Goal: Task Accomplishment & Management: Complete application form

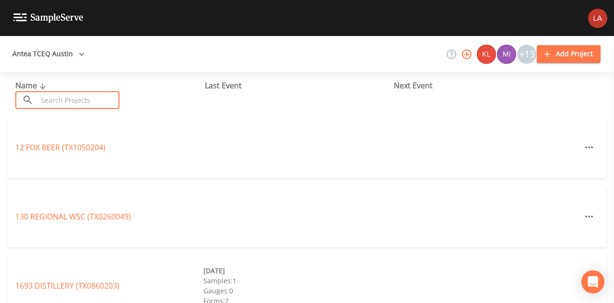
click at [52, 104] on input "text" at bounding box center [78, 100] width 82 height 18
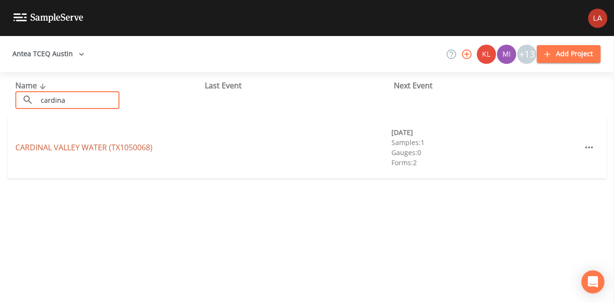
type input "cardina"
click at [103, 150] on link "[GEOGRAPHIC_DATA] (TX1050068)" at bounding box center [83, 147] width 137 height 11
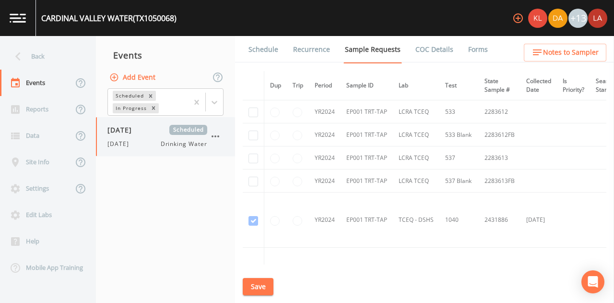
click at [186, 142] on span "Drinking Water" at bounding box center [184, 144] width 47 height 9
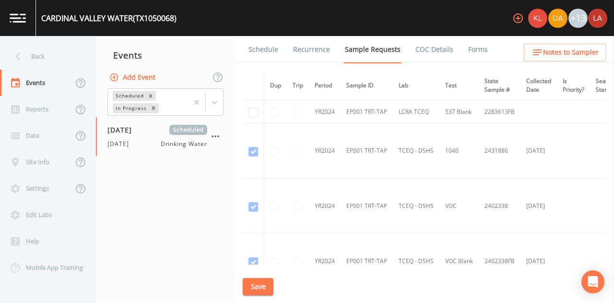
scroll to position [96, 0]
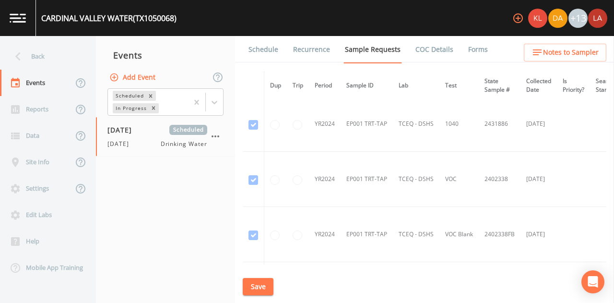
click at [258, 49] on link "Schedule" at bounding box center [263, 49] width 33 height 27
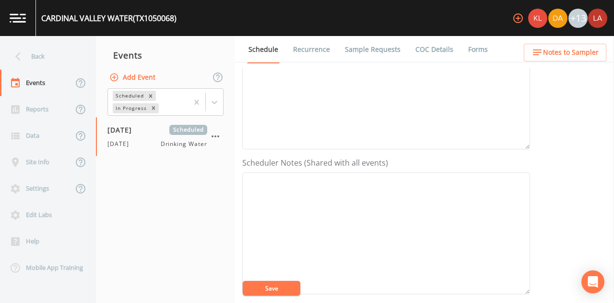
scroll to position [36, 0]
click at [355, 53] on link "Sample Requests" at bounding box center [372, 49] width 58 height 27
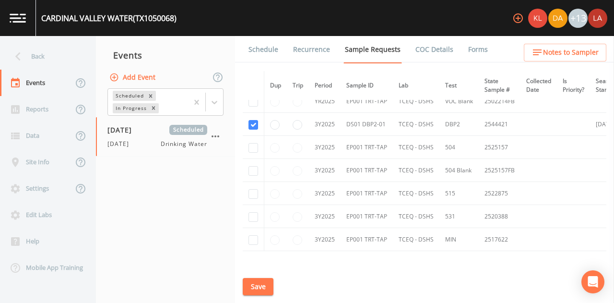
scroll to position [336, 0]
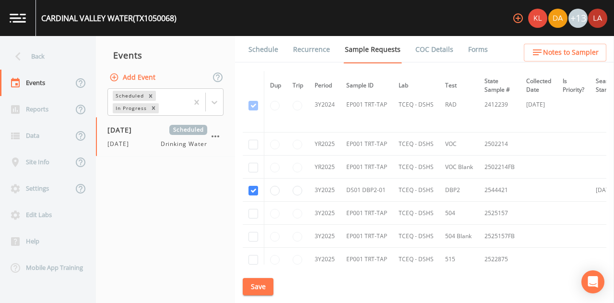
click at [268, 42] on link "Schedule" at bounding box center [263, 49] width 33 height 27
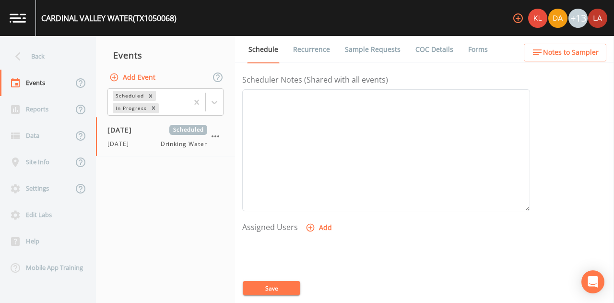
scroll to position [336, 0]
click at [318, 150] on button "Add" at bounding box center [319, 155] width 32 height 18
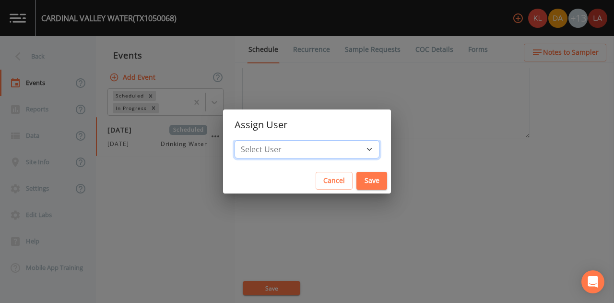
click at [328, 146] on select "Select User [PERSON_NAME] [PERSON_NAME] [PERSON_NAME] [PERSON_NAME] [PERSON_NAM…" at bounding box center [306, 149] width 145 height 18
select select "0c4ac92a-2052-4971-af99-d49bdd27a7b1"
click at [265, 140] on select "Select User [PERSON_NAME] [PERSON_NAME] [PERSON_NAME] [PERSON_NAME] [PERSON_NAM…" at bounding box center [306, 149] width 145 height 18
click at [335, 189] on div "Cancel Save" at bounding box center [307, 180] width 168 height 25
click at [356, 181] on button "Save" at bounding box center [371, 181] width 31 height 18
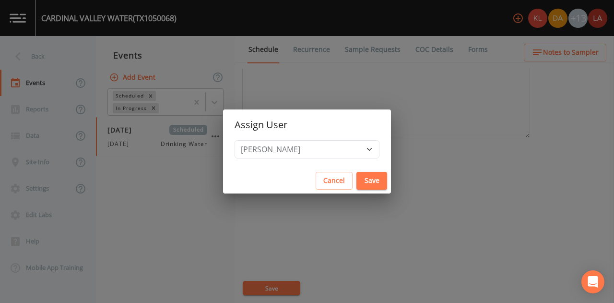
select select
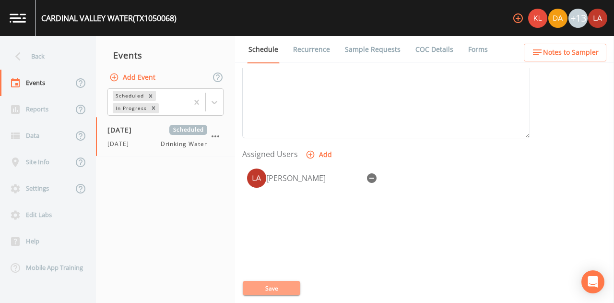
click at [262, 281] on button "Save" at bounding box center [272, 287] width 58 height 14
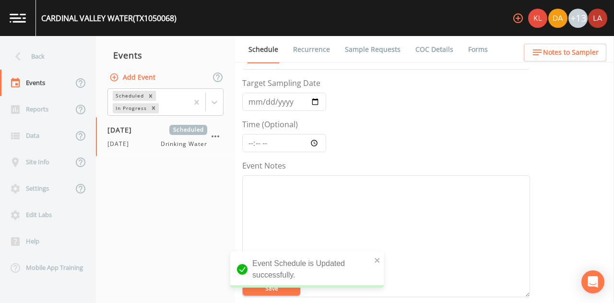
scroll to position [0, 0]
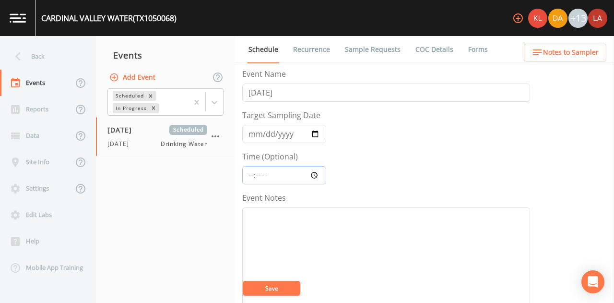
click at [292, 177] on input "Time (Optional)" at bounding box center [284, 175] width 84 height 18
type input "08:00"
click at [243, 280] on button "Save" at bounding box center [272, 287] width 58 height 14
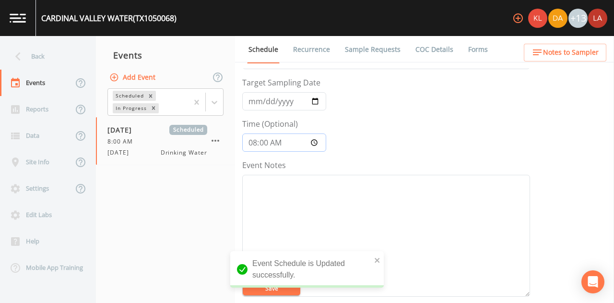
scroll to position [48, 0]
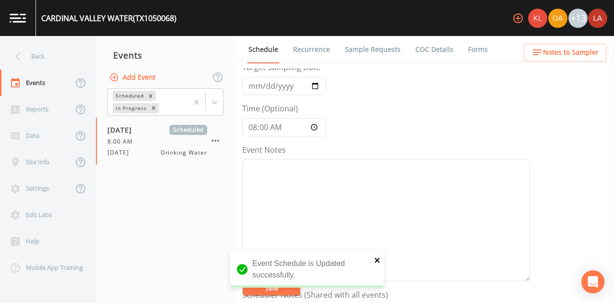
click at [379, 260] on icon "close" at bounding box center [377, 260] width 7 height 8
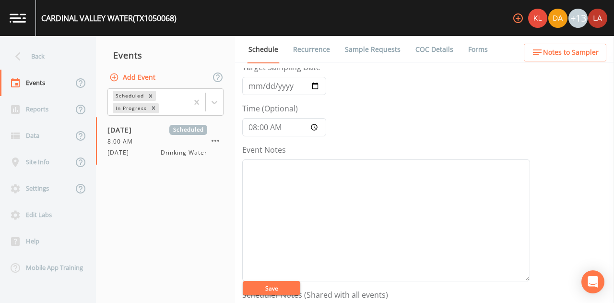
click at [284, 295] on div "Event Schedule is Updated successfully." at bounding box center [306, 295] width 153 height 0
click at [258, 287] on button "Save" at bounding box center [272, 287] width 58 height 14
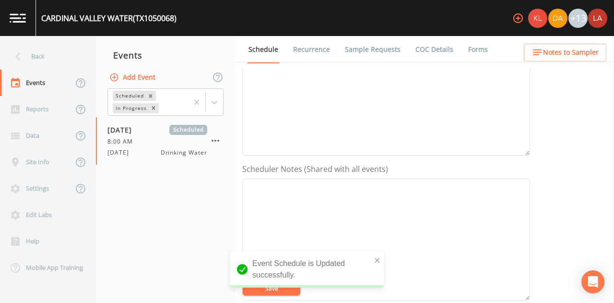
scroll to position [96, 0]
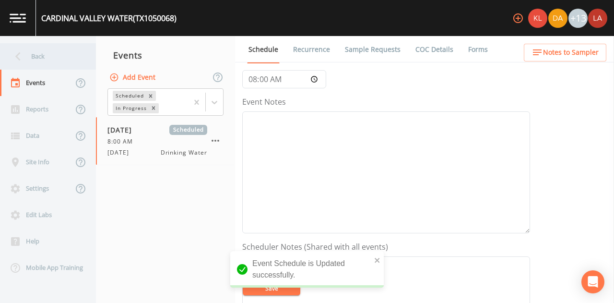
click at [41, 55] on div "Back" at bounding box center [43, 56] width 86 height 26
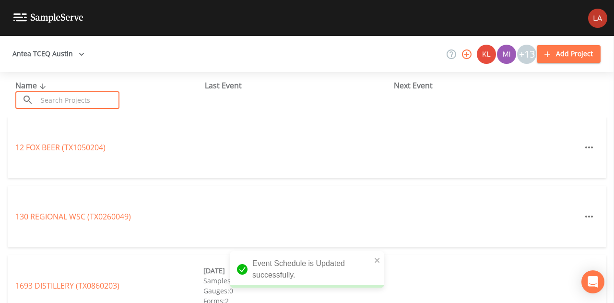
click at [85, 99] on input "text" at bounding box center [78, 100] width 82 height 18
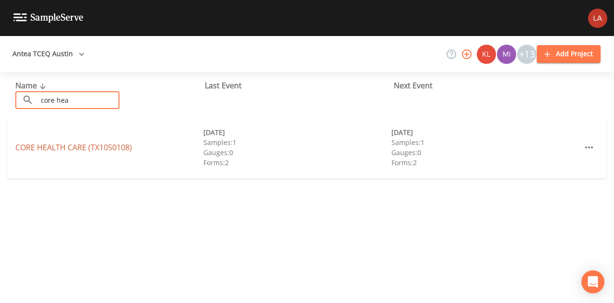
type input "core hea"
click at [78, 147] on link "CORE HEALTH CARE (TX1050108)" at bounding box center [73, 147] width 117 height 11
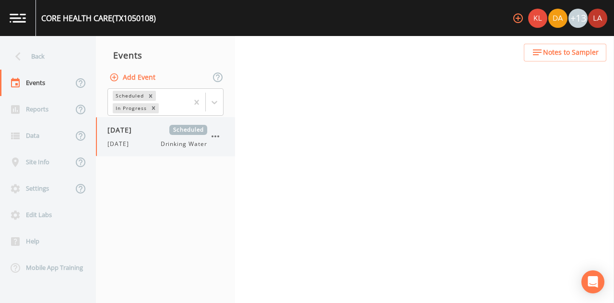
click at [150, 145] on div "[DATE] Drinking Water" at bounding box center [157, 144] width 100 height 9
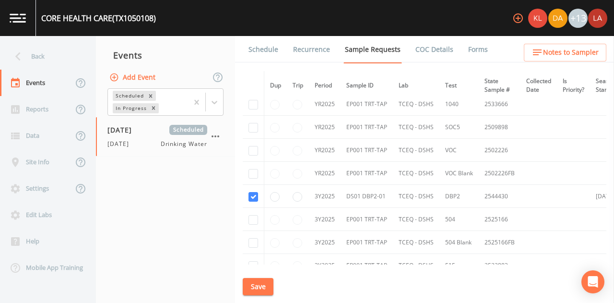
scroll to position [575, 0]
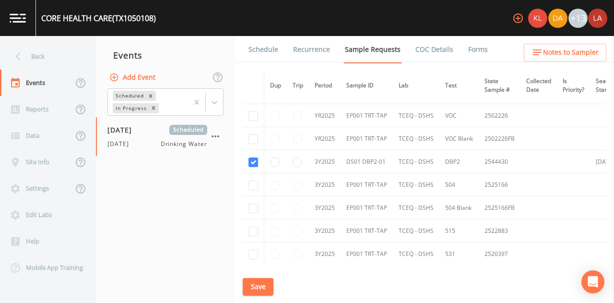
click at [255, 48] on link "Schedule" at bounding box center [263, 49] width 33 height 27
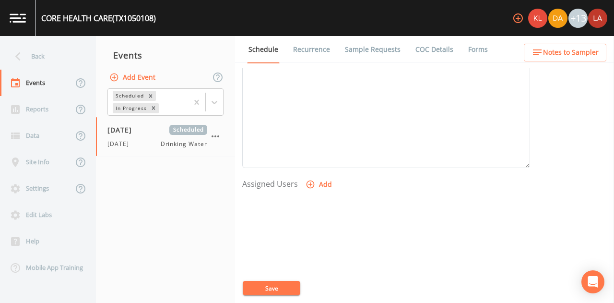
scroll to position [372, 0]
click at [316, 120] on button "Add" at bounding box center [319, 118] width 32 height 18
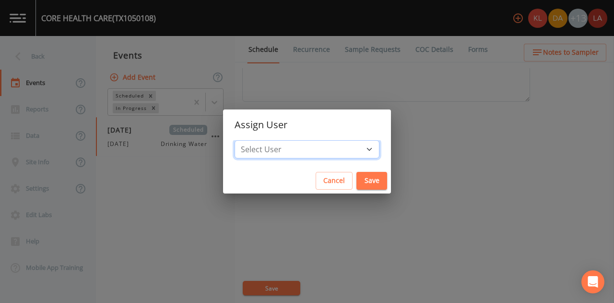
click at [321, 148] on select "Select User [PERSON_NAME] [PERSON_NAME] [PERSON_NAME] [PERSON_NAME] [PERSON_NAM…" at bounding box center [306, 149] width 145 height 18
select select "0c4ac92a-2052-4971-af99-d49bdd27a7b1"
click at [265, 140] on select "Select User [PERSON_NAME] [PERSON_NAME] [PERSON_NAME] [PERSON_NAME] [PERSON_NAM…" at bounding box center [306, 149] width 145 height 18
click at [356, 179] on button "Save" at bounding box center [371, 181] width 31 height 18
select select
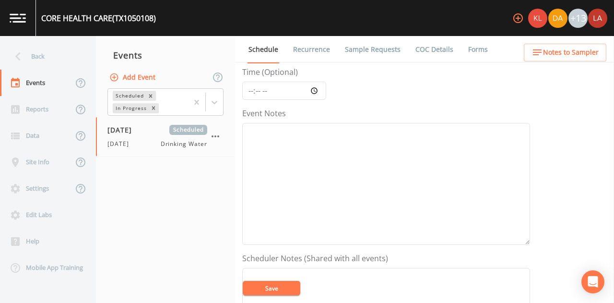
scroll to position [0, 0]
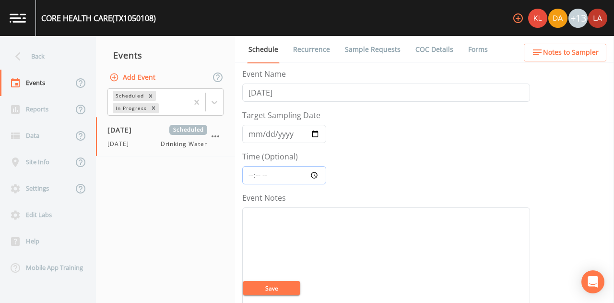
click at [250, 175] on input "Time (Optional)" at bounding box center [284, 175] width 84 height 18
type input "08:45"
click at [243, 280] on button "Save" at bounding box center [272, 287] width 58 height 14
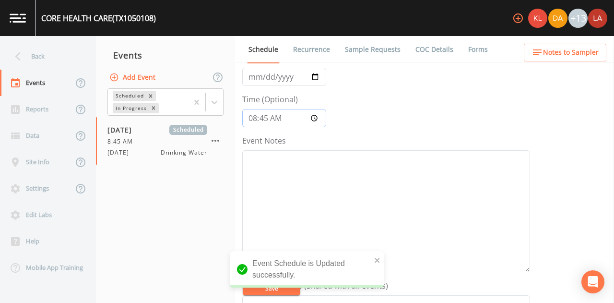
scroll to position [144, 0]
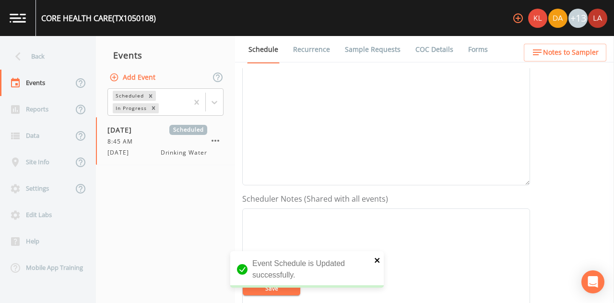
click at [378, 259] on icon "close" at bounding box center [376, 259] width 5 height 5
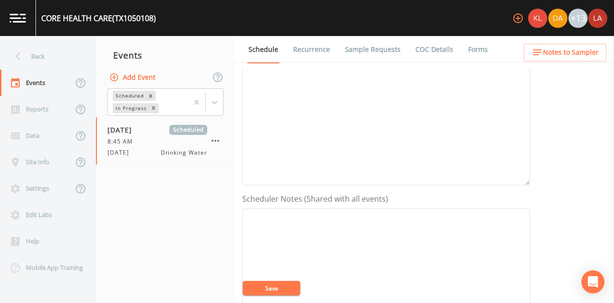
click at [288, 289] on div "CORE HEALTH CARE (TX1050108) +13 Back Events Reports Data Site Info Settings Ed…" at bounding box center [307, 151] width 614 height 303
click at [272, 284] on button "Save" at bounding box center [272, 287] width 58 height 14
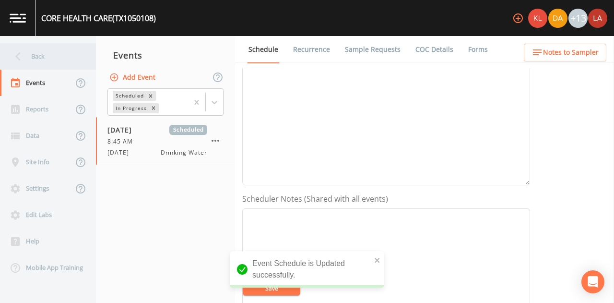
click at [51, 63] on div "Back" at bounding box center [43, 56] width 86 height 26
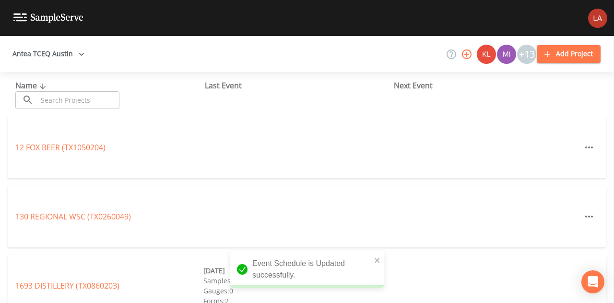
click at [65, 106] on input "text" at bounding box center [78, 100] width 82 height 18
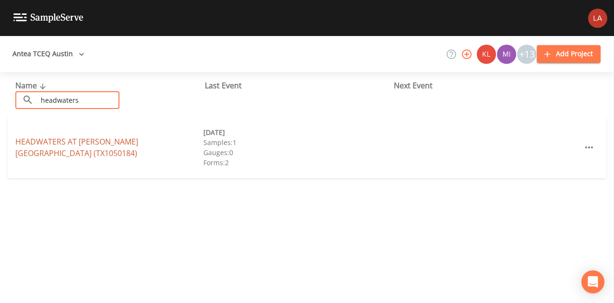
type input "headwaters"
click at [136, 145] on link "HEADWATERS AT [PERSON_NAME][GEOGRAPHIC_DATA] (TX1050184)" at bounding box center [76, 147] width 123 height 22
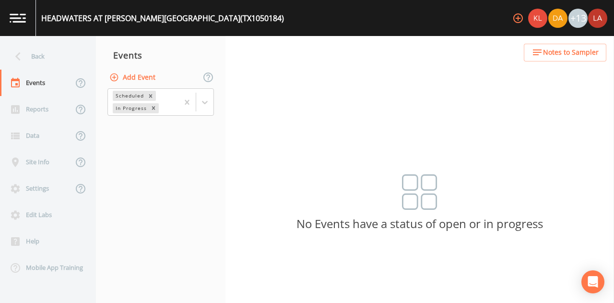
click at [142, 86] on div "Add Event" at bounding box center [160, 77] width 129 height 20
click at [135, 78] on button "Add Event" at bounding box center [133, 78] width 52 height 18
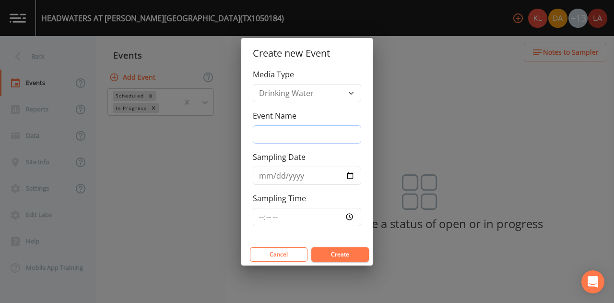
click at [279, 138] on input "Event Name" at bounding box center [307, 134] width 108 height 18
type input "[DATE] LSA"
click at [264, 177] on input "Sampling Date" at bounding box center [307, 175] width 108 height 18
type input "[DATE]"
type input "09:15"
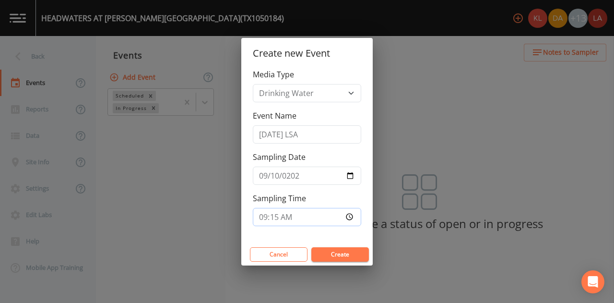
click at [311, 247] on button "Create" at bounding box center [340, 254] width 58 height 14
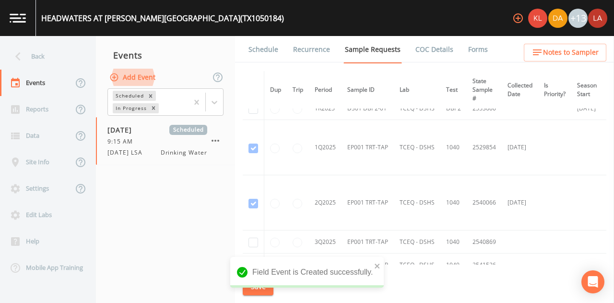
scroll to position [240, 0]
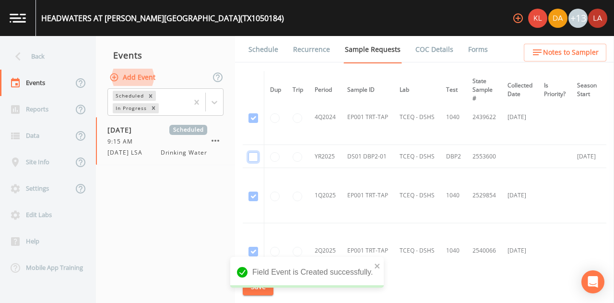
click at [251, 154] on input "checkbox" at bounding box center [253, 157] width 10 height 10
checkbox input "true"
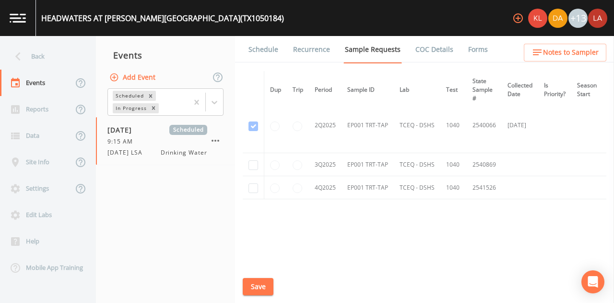
scroll to position [377, 0]
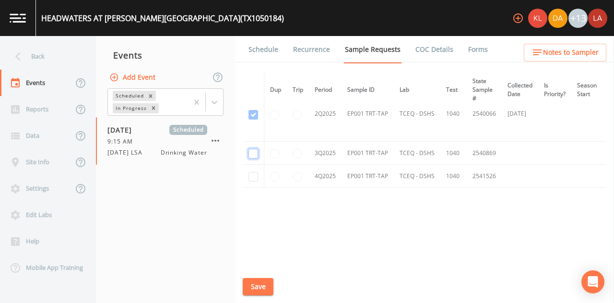
click at [256, 150] on input "checkbox" at bounding box center [253, 154] width 10 height 10
checkbox input "true"
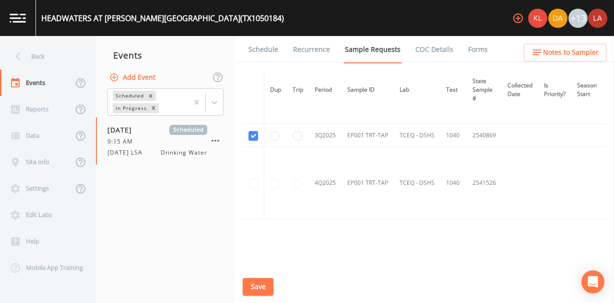
click at [264, 284] on button "Save" at bounding box center [258, 287] width 31 height 18
click at [259, 53] on link "Schedule" at bounding box center [263, 49] width 33 height 27
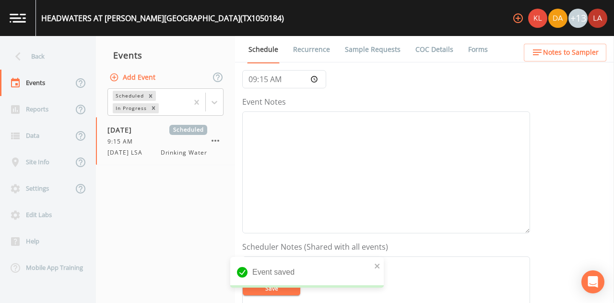
scroll to position [240, 0]
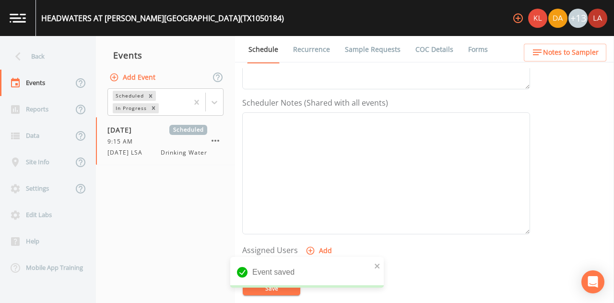
click at [318, 247] on button "Add" at bounding box center [319, 251] width 32 height 18
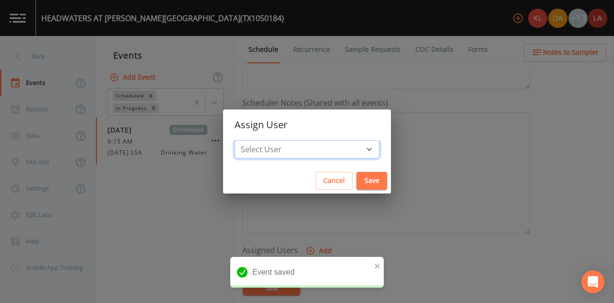
click at [307, 152] on select "Select User [PERSON_NAME] [PERSON_NAME] [PERSON_NAME] [PERSON_NAME] [PERSON_NAM…" at bounding box center [306, 149] width 145 height 18
select select "0c4ac92a-2052-4971-af99-d49bdd27a7b1"
click at [265, 140] on select "Select User [PERSON_NAME] [PERSON_NAME] [PERSON_NAME] [PERSON_NAME] [PERSON_NAM…" at bounding box center [306, 149] width 145 height 18
click at [356, 179] on button "Save" at bounding box center [371, 181] width 31 height 18
select select
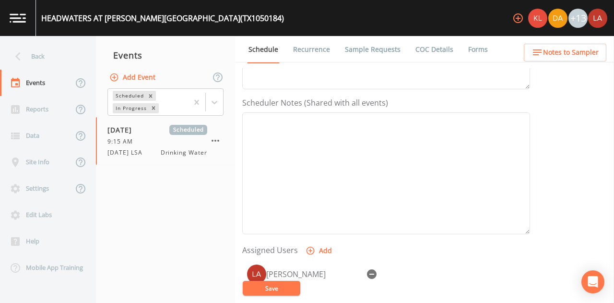
click at [279, 285] on button "Save" at bounding box center [272, 287] width 58 height 14
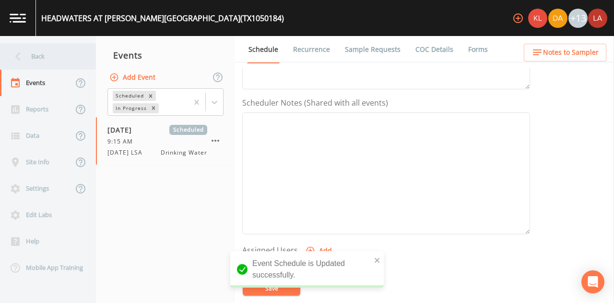
click at [40, 47] on div "Back" at bounding box center [43, 56] width 86 height 26
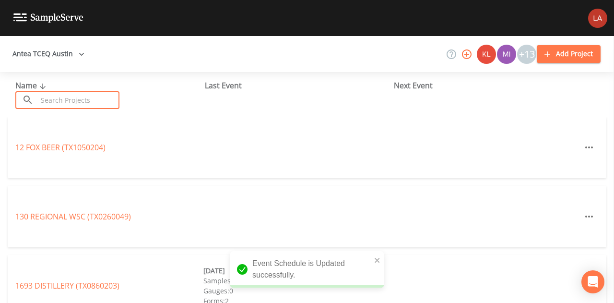
click at [51, 97] on input "text" at bounding box center [78, 100] width 82 height 18
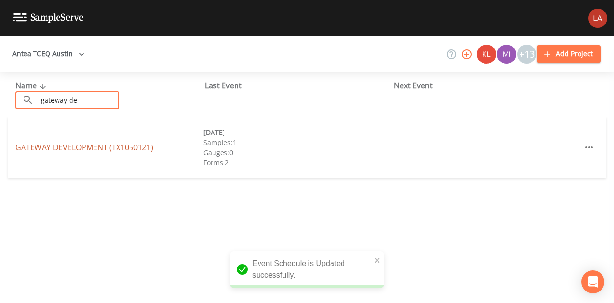
type input "gateway de"
click at [92, 148] on link "GATEWAY DEVELOPMENT (TX1050121)" at bounding box center [84, 147] width 138 height 11
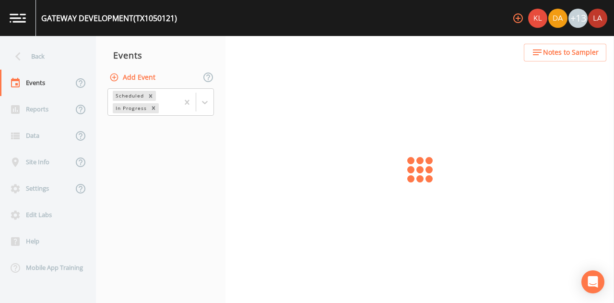
click at [148, 78] on button "Add Event" at bounding box center [133, 78] width 52 height 18
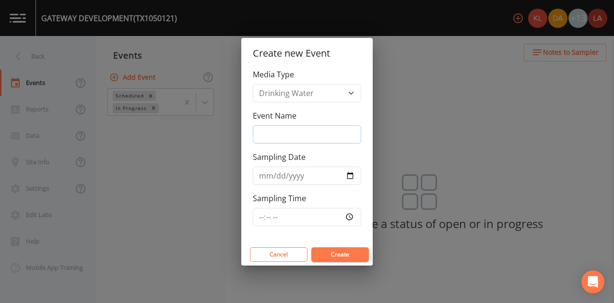
click at [282, 139] on input "Event Name" at bounding box center [307, 134] width 108 height 18
type input "[DATE] LSA"
drag, startPoint x: 320, startPoint y: 132, endPoint x: 237, endPoint y: 131, distance: 83.0
click at [237, 131] on div "Create new Event Media Type Drinking Water Event Name [DATE] LSA Sampling Date …" at bounding box center [307, 151] width 614 height 303
click at [260, 182] on input "Sampling Date" at bounding box center [307, 175] width 108 height 18
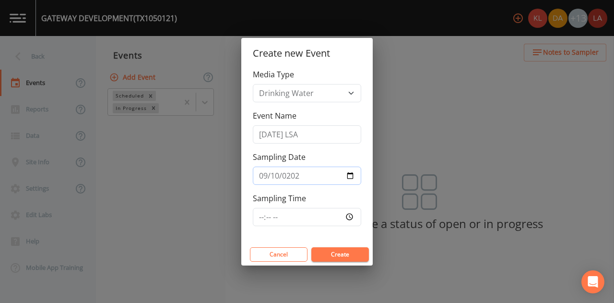
type input "[DATE]"
type input "09:45"
click at [311, 247] on button "Create" at bounding box center [340, 254] width 58 height 14
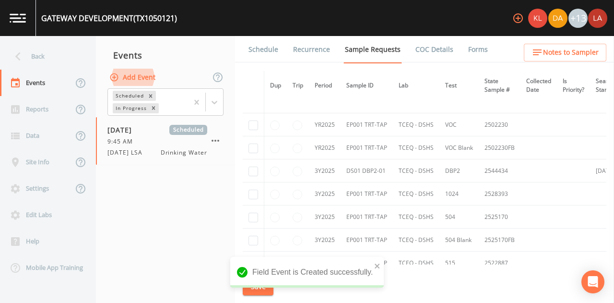
scroll to position [384, 0]
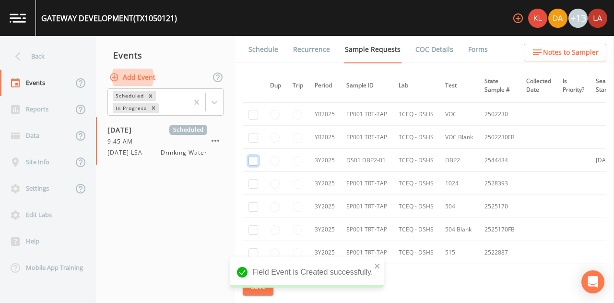
click at [249, 159] on input "checkbox" at bounding box center [253, 161] width 10 height 10
checkbox input "true"
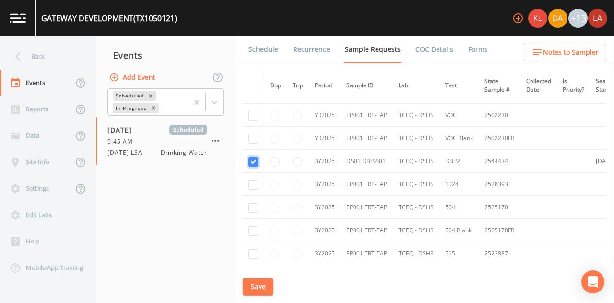
scroll to position [382, 0]
click at [261, 283] on button "Save" at bounding box center [258, 287] width 31 height 18
click at [258, 40] on link "Schedule" at bounding box center [263, 49] width 33 height 27
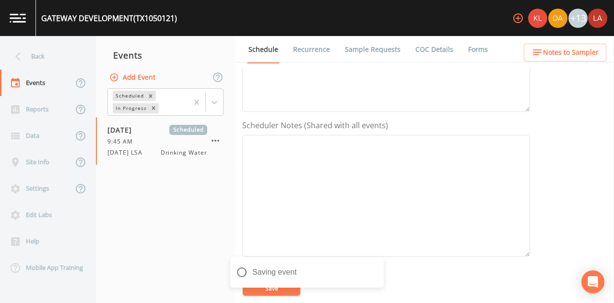
scroll to position [288, 0]
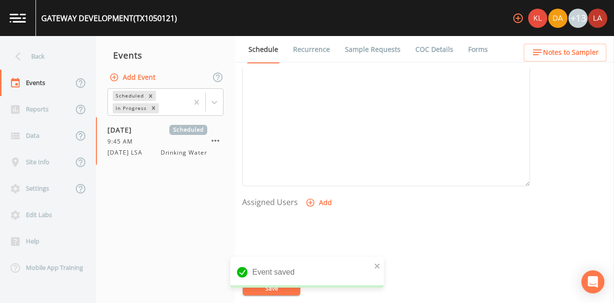
click at [313, 187] on form "Event Name [DATE] LSA Target Sampling Date [DATE] Time (Optional) 09:45:00 Even…" at bounding box center [386, 46] width 288 height 532
click at [317, 205] on button "Add" at bounding box center [319, 203] width 32 height 18
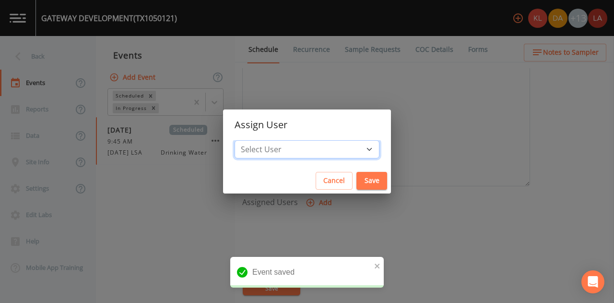
click at [300, 141] on select "Select User [PERSON_NAME] [PERSON_NAME] [PERSON_NAME] [PERSON_NAME] [PERSON_NAM…" at bounding box center [306, 149] width 145 height 18
select select "0c4ac92a-2052-4971-af99-d49bdd27a7b1"
click at [265, 140] on select "Select User [PERSON_NAME] [PERSON_NAME] [PERSON_NAME] [PERSON_NAME] [PERSON_NAM…" at bounding box center [306, 149] width 145 height 18
click at [356, 179] on button "Save" at bounding box center [371, 181] width 31 height 18
select select
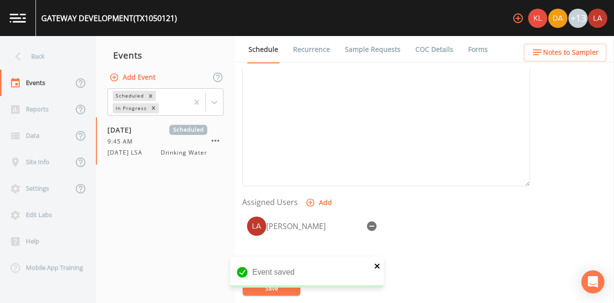
click at [377, 266] on icon "close" at bounding box center [376, 265] width 5 height 5
click at [276, 287] on div "GATEWAY DEVELOPMENT (TX1050121) +13 Back Events Reports Data Site Info Settings…" at bounding box center [307, 151] width 614 height 303
click at [260, 283] on button "Save" at bounding box center [272, 287] width 58 height 14
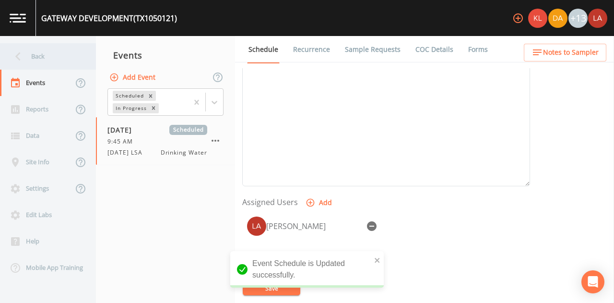
click at [65, 53] on div "Back" at bounding box center [43, 56] width 86 height 26
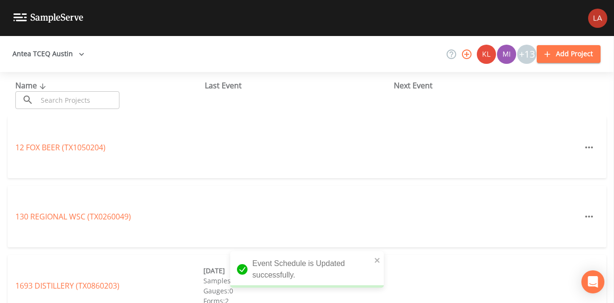
click at [64, 98] on input "text" at bounding box center [78, 100] width 82 height 18
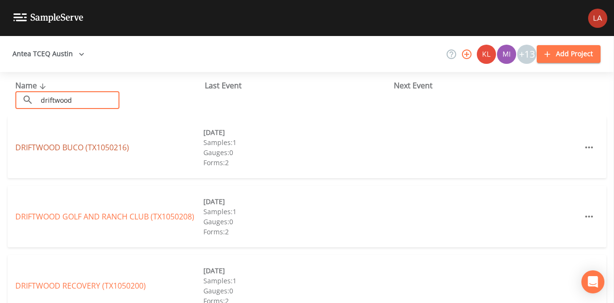
type input "driftwood"
click at [71, 145] on link "DRIFTWOOD BUCO (TX1050216)" at bounding box center [72, 147] width 114 height 11
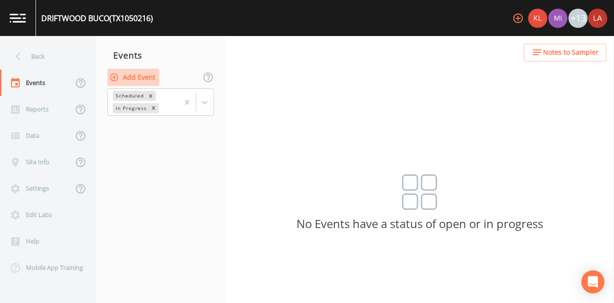
click at [127, 82] on button "Add Event" at bounding box center [133, 78] width 52 height 18
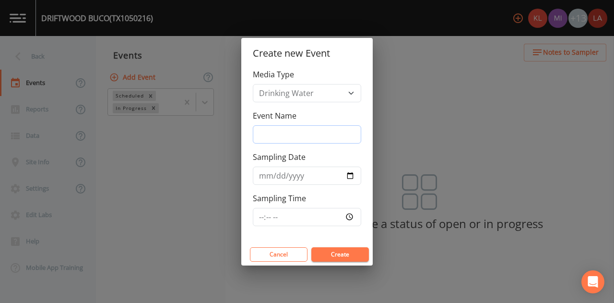
click at [260, 128] on input "Event Name" at bounding box center [307, 134] width 108 height 18
paste input "[DATE] LSA"
type input "[DATE] LSA"
click at [262, 175] on input "Sampling Date" at bounding box center [307, 175] width 108 height 18
type input "[DATE]"
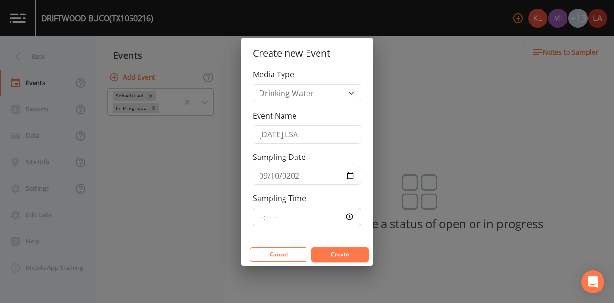
type input "10:15"
click at [311, 247] on button "Create" at bounding box center [340, 254] width 58 height 14
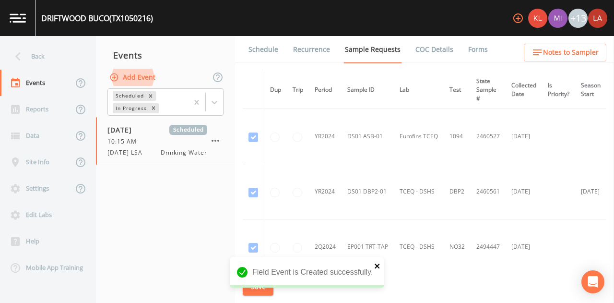
click at [376, 266] on icon "close" at bounding box center [376, 265] width 5 height 5
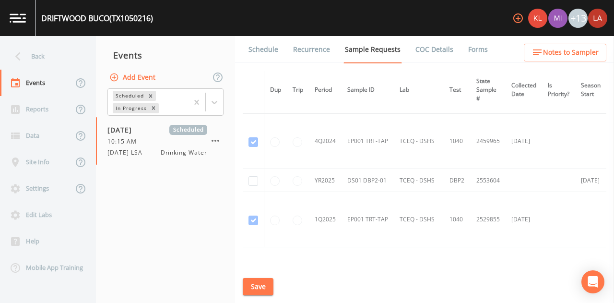
scroll to position [228, 0]
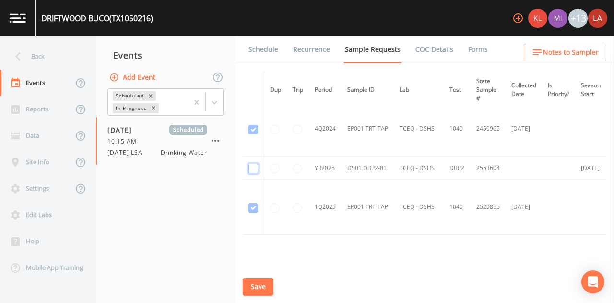
click at [251, 166] on input "checkbox" at bounding box center [253, 168] width 10 height 10
checkbox input "true"
click at [252, 288] on button "Save" at bounding box center [258, 287] width 31 height 18
click at [265, 41] on link "Schedule" at bounding box center [263, 49] width 33 height 27
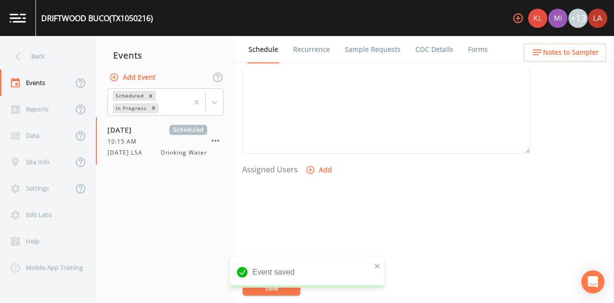
scroll to position [372, 0]
click at [318, 118] on button "Add" at bounding box center [319, 118] width 32 height 18
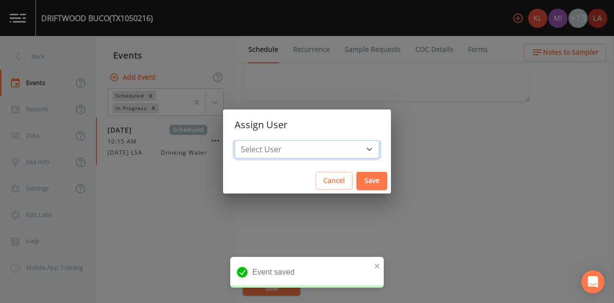
click at [309, 148] on select "Select User [PERSON_NAME] [PERSON_NAME] [PERSON_NAME] [PERSON_NAME] [PERSON_NAM…" at bounding box center [306, 149] width 145 height 18
select select "0c4ac92a-2052-4971-af99-d49bdd27a7b1"
click at [265, 140] on select "Select User [PERSON_NAME] [PERSON_NAME] [PERSON_NAME] [PERSON_NAME] [PERSON_NAM…" at bounding box center [306, 149] width 145 height 18
click at [356, 178] on button "Save" at bounding box center [371, 181] width 31 height 18
select select
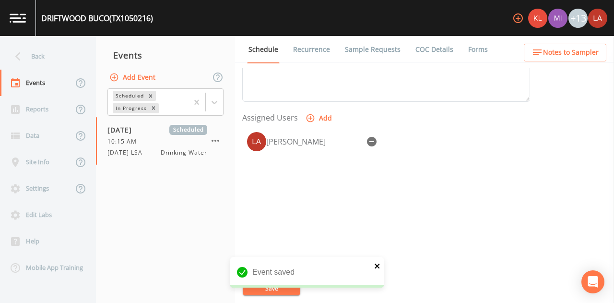
click at [378, 264] on icon "close" at bounding box center [377, 266] width 7 height 8
click at [270, 291] on div "DRIFTWOOD BUCO (TX1050216) +13 Back Events Reports Data Site Info Settings Edit…" at bounding box center [307, 151] width 614 height 303
click at [263, 287] on button "Save" at bounding box center [272, 287] width 58 height 14
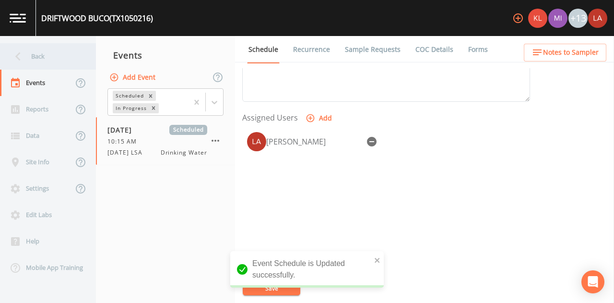
click at [27, 56] on div "Back" at bounding box center [43, 56] width 86 height 26
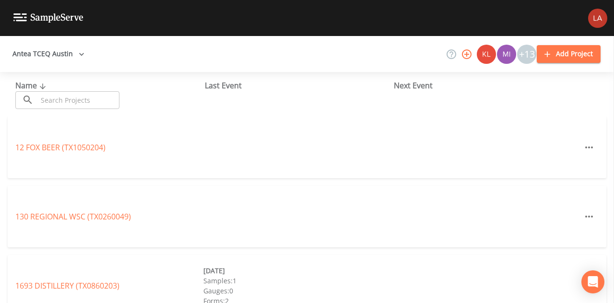
click at [90, 106] on input "text" at bounding box center [78, 100] width 82 height 18
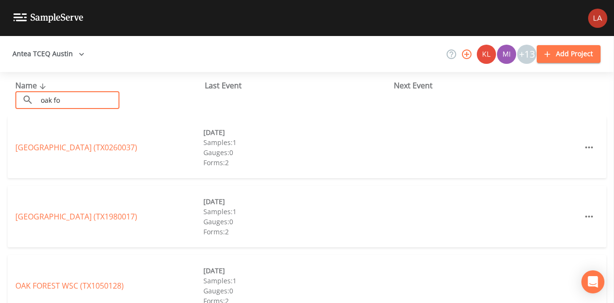
type input "oak fo"
click at [90, 284] on link "OAK FOREST WSC (TX1050128)" at bounding box center [69, 285] width 108 height 11
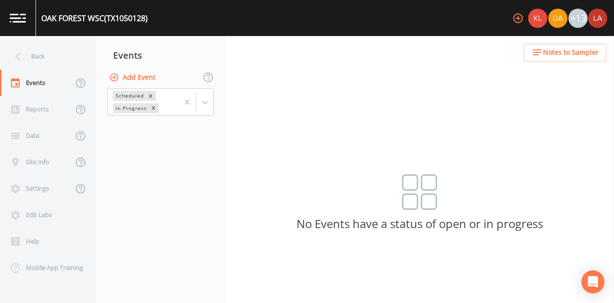
click at [119, 77] on button "Add Event" at bounding box center [133, 78] width 52 height 18
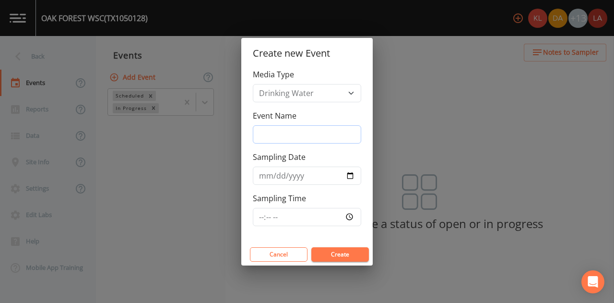
click at [286, 132] on input "Event Name" at bounding box center [307, 134] width 108 height 18
paste input "[DATE] LSA"
type input "[DATE] LSA"
type input "[DATE]"
type input "10:45"
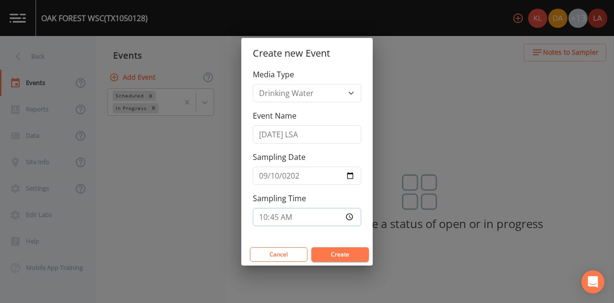
click at [311, 247] on button "Create" at bounding box center [340, 254] width 58 height 14
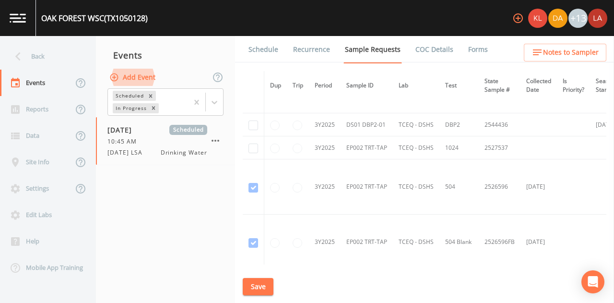
scroll to position [527, 0]
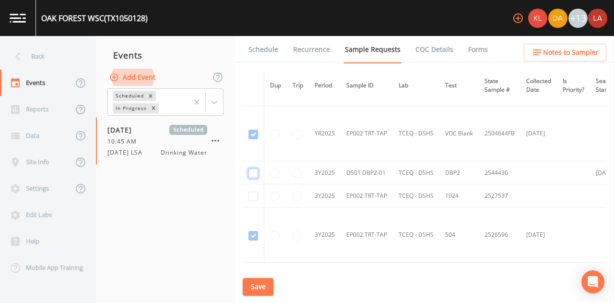
click at [252, 168] on input "checkbox" at bounding box center [253, 173] width 10 height 10
checkbox input "true"
click at [257, 282] on button "Save" at bounding box center [258, 287] width 31 height 18
click at [270, 51] on link "Schedule" at bounding box center [263, 49] width 33 height 27
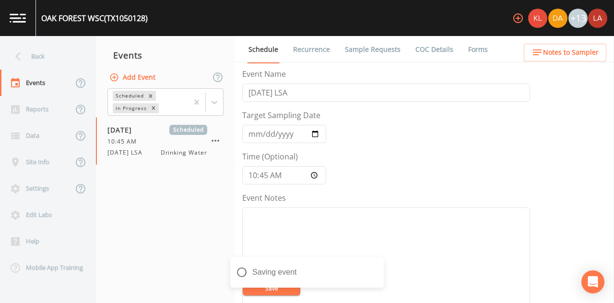
scroll to position [288, 0]
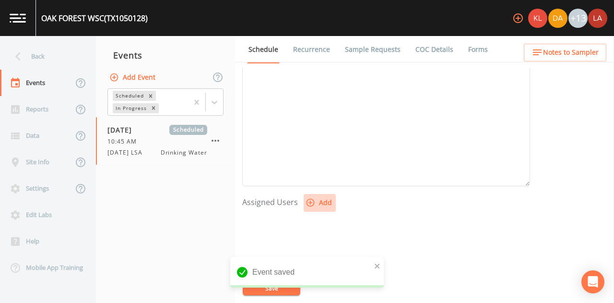
click at [315, 200] on button "Add" at bounding box center [319, 203] width 32 height 18
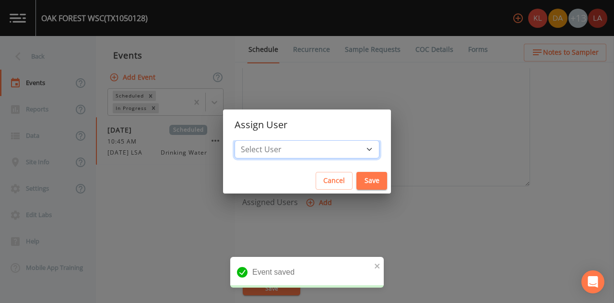
click at [308, 153] on select "Select User [PERSON_NAME] [PERSON_NAME] [PERSON_NAME] [PERSON_NAME] [PERSON_NAM…" at bounding box center [306, 149] width 145 height 18
select select "0c4ac92a-2052-4971-af99-d49bdd27a7b1"
click at [265, 140] on select "Select User [PERSON_NAME] [PERSON_NAME] [PERSON_NAME] [PERSON_NAME] [PERSON_NAM…" at bounding box center [306, 149] width 145 height 18
click at [356, 187] on button "Save" at bounding box center [371, 181] width 31 height 18
select select
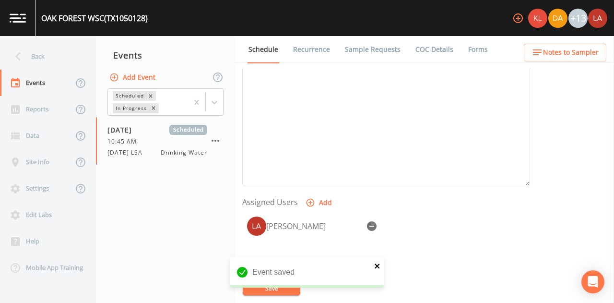
click at [375, 268] on icon "close" at bounding box center [376, 265] width 5 height 5
click at [266, 285] on button "Save" at bounding box center [272, 287] width 58 height 14
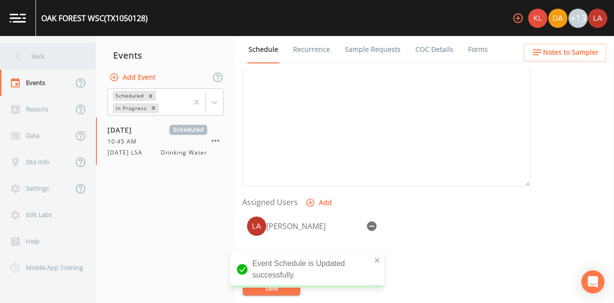
click at [28, 59] on div "Back" at bounding box center [43, 56] width 86 height 26
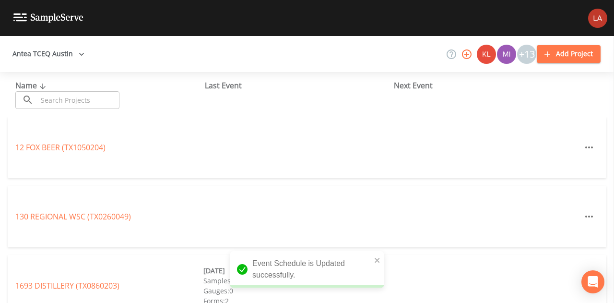
click at [88, 105] on input "text" at bounding box center [78, 100] width 82 height 18
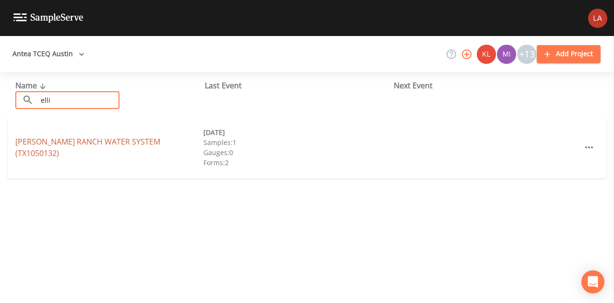
type input "elli"
click at [116, 146] on link "[PERSON_NAME] RANCH WATER SYSTEM (TX1050132)" at bounding box center [87, 147] width 145 height 22
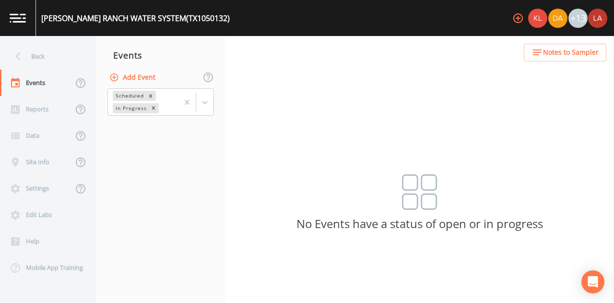
click at [129, 77] on button "Add Event" at bounding box center [133, 78] width 52 height 18
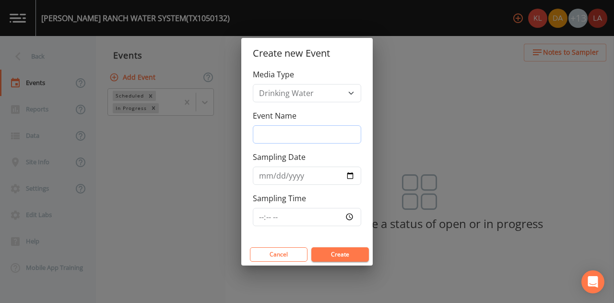
click at [267, 129] on input "Event Name" at bounding box center [307, 134] width 108 height 18
paste input "[DATE] LSA"
type input "[DATE] LSA"
click at [262, 170] on input "Sampling Date" at bounding box center [307, 175] width 108 height 18
click at [266, 175] on input "Sampling Date" at bounding box center [307, 175] width 108 height 18
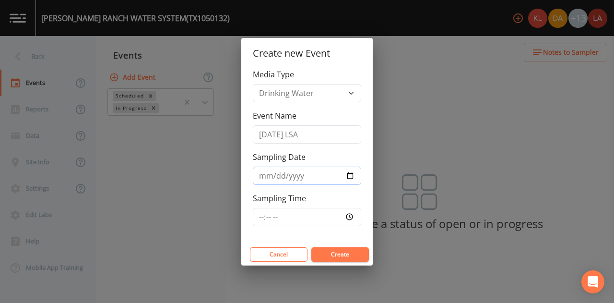
click at [263, 176] on input "Sampling Date" at bounding box center [307, 175] width 108 height 18
type input "[DATE]"
type input "11:00"
click at [311, 247] on button "Create" at bounding box center [340, 254] width 58 height 14
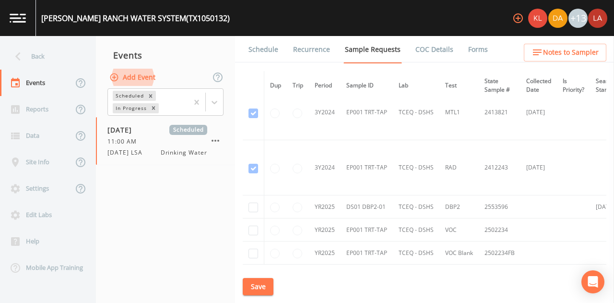
scroll to position [815, 0]
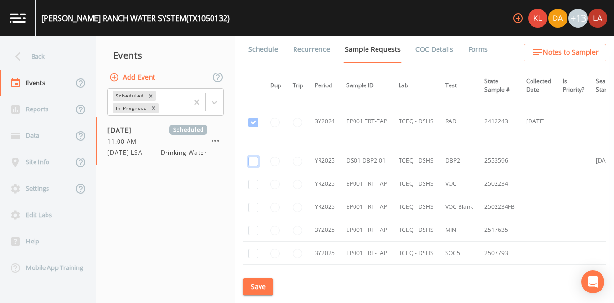
click at [250, 160] on input "checkbox" at bounding box center [253, 161] width 10 height 10
checkbox input "true"
click at [259, 284] on button "Save" at bounding box center [258, 287] width 31 height 18
click at [274, 46] on link "Schedule" at bounding box center [263, 49] width 33 height 27
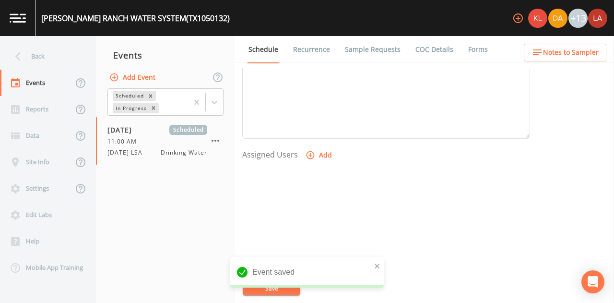
scroll to position [372, 0]
click at [309, 116] on icon "button" at bounding box center [310, 118] width 8 height 8
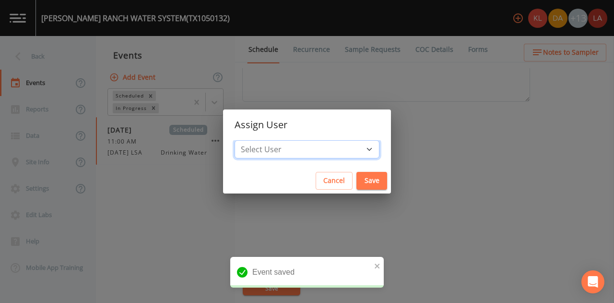
click at [306, 146] on select "Select User [PERSON_NAME] [PERSON_NAME] [PERSON_NAME] [PERSON_NAME] [PERSON_NAM…" at bounding box center [306, 149] width 145 height 18
select select "0c4ac92a-2052-4971-af99-d49bdd27a7b1"
click at [265, 140] on select "Select User [PERSON_NAME] [PERSON_NAME] [PERSON_NAME] [PERSON_NAME] [PERSON_NAM…" at bounding box center [306, 149] width 145 height 18
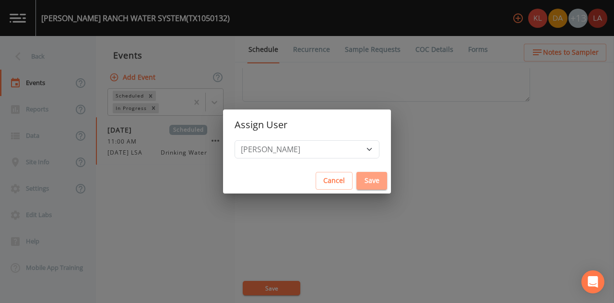
click at [356, 183] on button "Save" at bounding box center [371, 181] width 31 height 18
select select
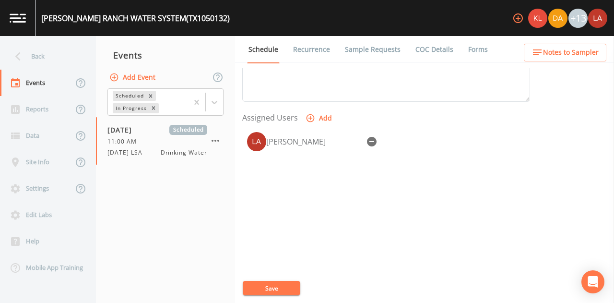
click at [285, 284] on button "Save" at bounding box center [272, 287] width 58 height 14
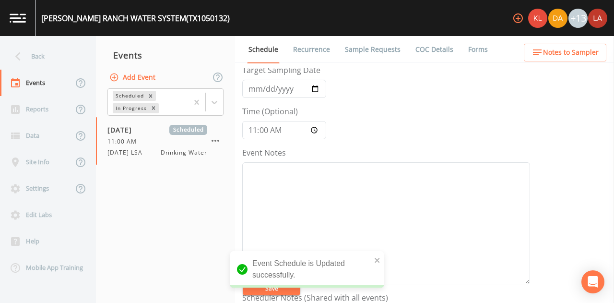
scroll to position [0, 0]
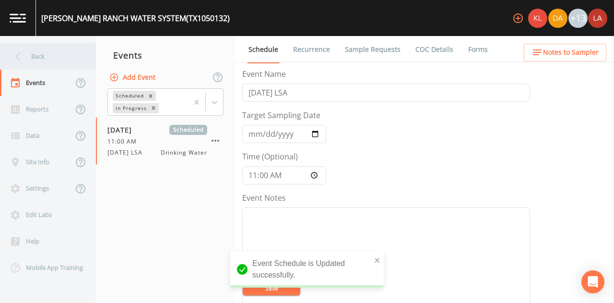
click at [57, 60] on div "Back" at bounding box center [43, 56] width 86 height 26
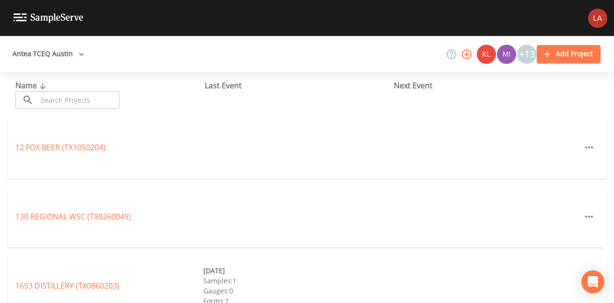
click at [51, 98] on input "text" at bounding box center [78, 100] width 82 height 18
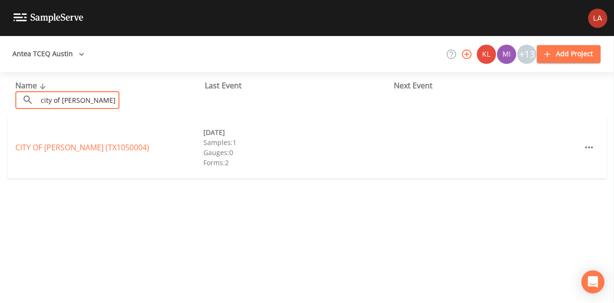
type input "city of [PERSON_NAME]"
click at [96, 147] on link "CITY OF [GEOGRAPHIC_DATA] (TX1050004)" at bounding box center [82, 147] width 134 height 11
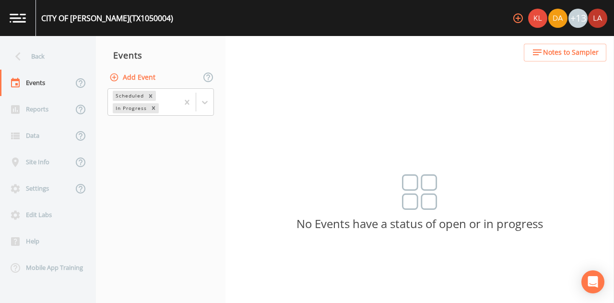
click at [129, 74] on button "Add Event" at bounding box center [133, 78] width 52 height 18
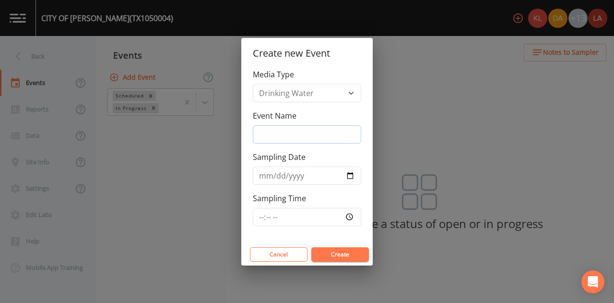
click at [274, 136] on input "Event Name" at bounding box center [307, 134] width 108 height 18
paste input "[DATE] LSA"
type input "[DATE] LSA"
click at [263, 167] on input "Sampling Date" at bounding box center [307, 175] width 108 height 18
type input "[DATE]"
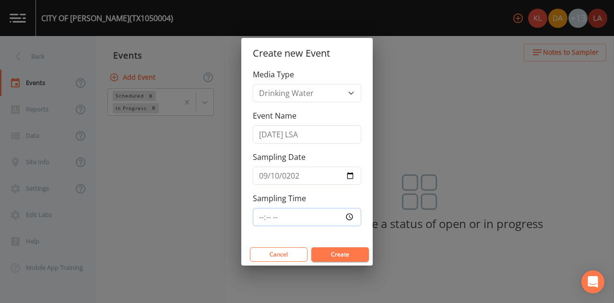
type input "11:30"
click at [311, 247] on button "Create" at bounding box center [340, 254] width 58 height 14
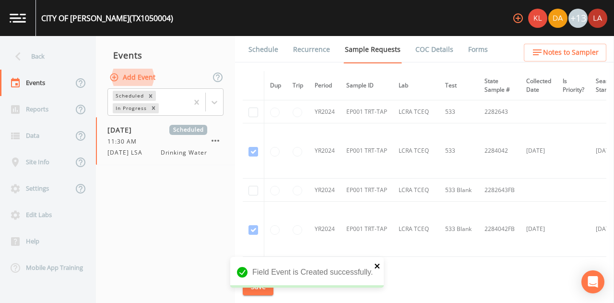
click at [378, 269] on icon "close" at bounding box center [377, 266] width 7 height 8
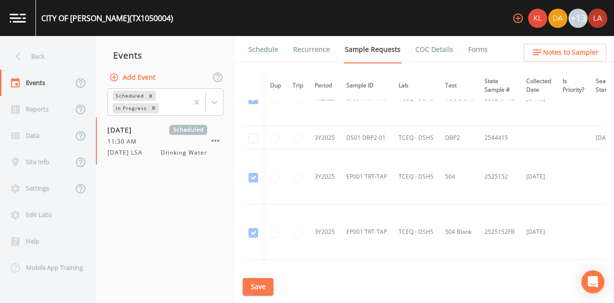
scroll to position [671, 0]
click at [254, 139] on input "checkbox" at bounding box center [253, 140] width 10 height 10
checkbox input "true"
click at [259, 280] on button "Save" at bounding box center [258, 287] width 31 height 18
click at [262, 46] on link "Schedule" at bounding box center [263, 49] width 33 height 27
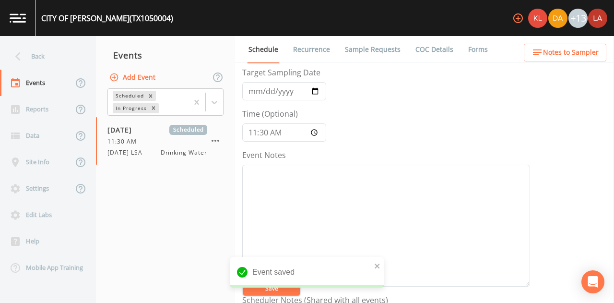
scroll to position [240, 0]
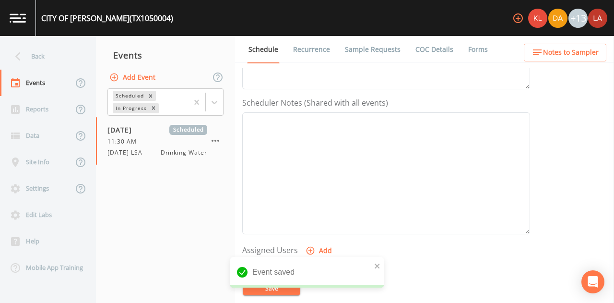
click at [315, 248] on button "Add" at bounding box center [319, 251] width 32 height 18
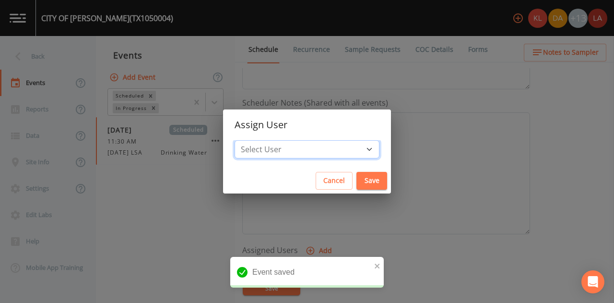
click at [300, 151] on select "Select User [PERSON_NAME] [PERSON_NAME] [PERSON_NAME] [PERSON_NAME] [PERSON_NAM…" at bounding box center [306, 149] width 145 height 18
select select "0c4ac92a-2052-4971-af99-d49bdd27a7b1"
click at [265, 140] on select "Select User [PERSON_NAME] [PERSON_NAME] [PERSON_NAME] [PERSON_NAME] [PERSON_NAM…" at bounding box center [306, 149] width 145 height 18
click at [356, 179] on button "Save" at bounding box center [371, 181] width 31 height 18
select select
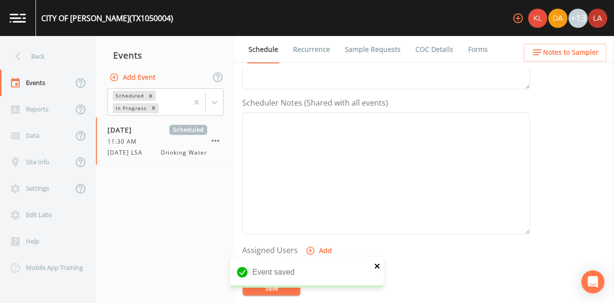
click at [377, 267] on icon "close" at bounding box center [377, 266] width 7 height 8
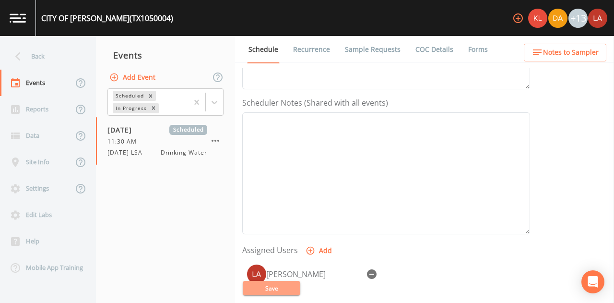
click at [269, 288] on button "Save" at bounding box center [272, 287] width 58 height 14
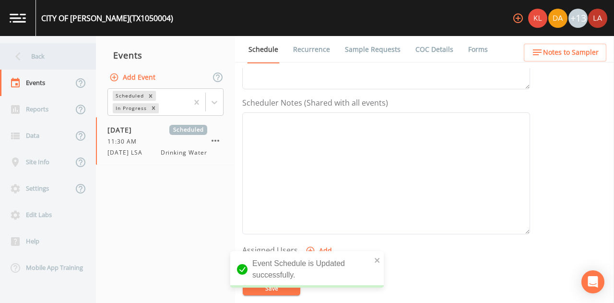
click at [46, 56] on div "Back" at bounding box center [43, 56] width 86 height 26
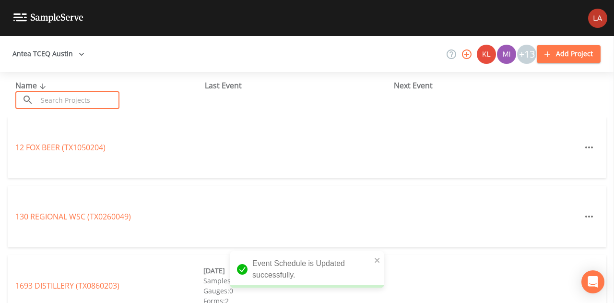
click at [70, 98] on input "text" at bounding box center [78, 100] width 82 height 18
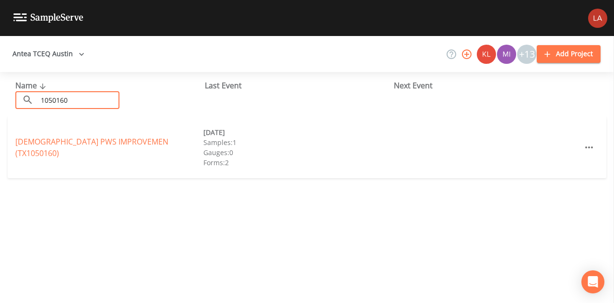
type input "1050160"
click at [73, 145] on link "[DEMOGRAPHIC_DATA] PWS IMPROVEMEN (TX1050160)" at bounding box center [91, 147] width 153 height 22
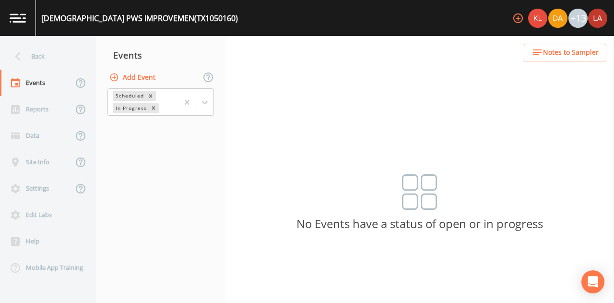
click at [148, 74] on button "Add Event" at bounding box center [133, 78] width 52 height 18
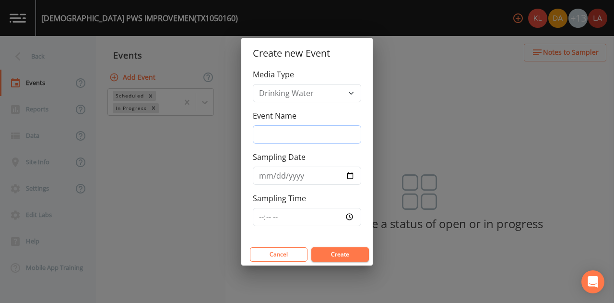
click at [265, 138] on input "Event Name" at bounding box center [307, 134] width 108 height 18
paste input "[DATE] LSA"
type input "[DATE] LSA"
click at [261, 175] on input "Sampling Date" at bounding box center [307, 175] width 108 height 18
type input "[DATE]"
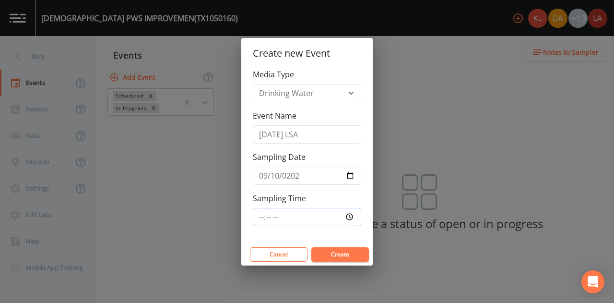
type input "12:15"
click at [311, 247] on button "Create" at bounding box center [340, 254] width 58 height 14
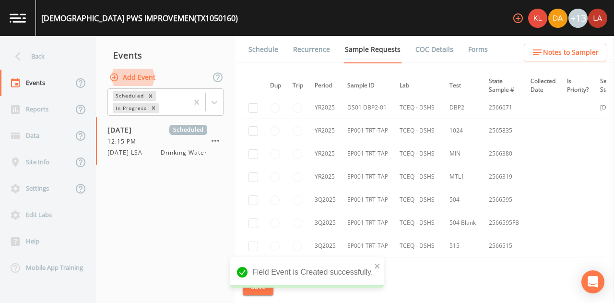
scroll to position [96, 0]
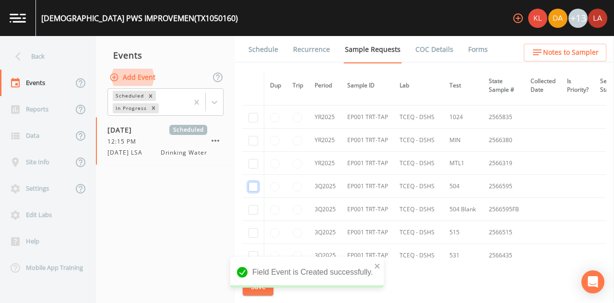
click at [256, 184] on input "checkbox" at bounding box center [253, 187] width 10 height 10
checkbox input "true"
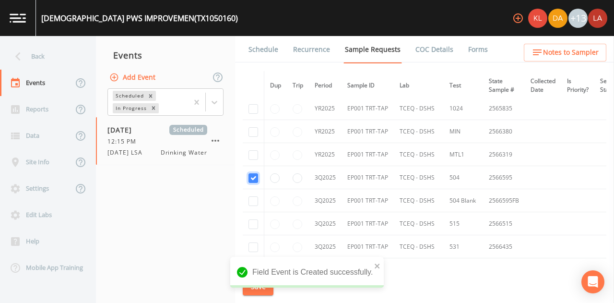
scroll to position [87, 0]
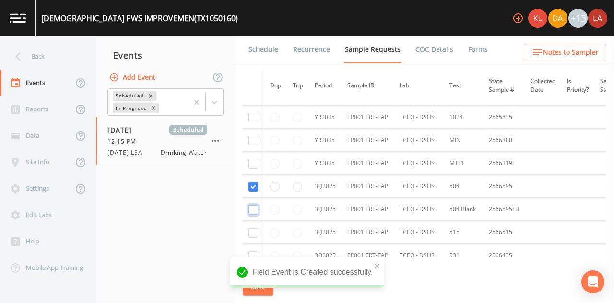
click at [253, 209] on input "checkbox" at bounding box center [253, 210] width 10 height 10
checkbox input "true"
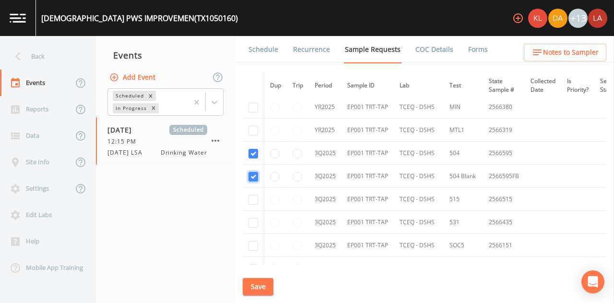
scroll to position [135, 0]
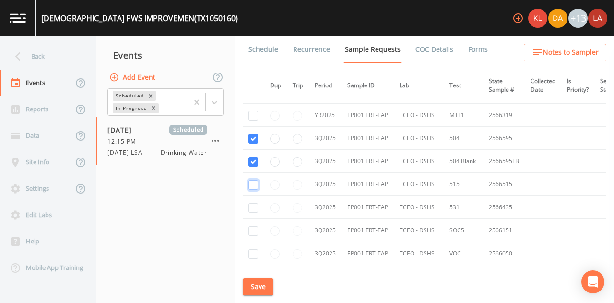
click at [256, 185] on input "checkbox" at bounding box center [253, 185] width 10 height 10
checkbox input "true"
click at [269, 185] on td at bounding box center [275, 184] width 23 height 23
drag, startPoint x: 272, startPoint y: 185, endPoint x: 268, endPoint y: 190, distance: 6.5
click at [272, 185] on input "radio" at bounding box center [275, 185] width 10 height 10
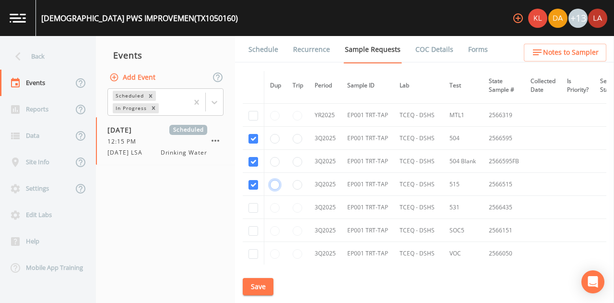
click at [277, 184] on input "radio" at bounding box center [275, 185] width 10 height 10
radio input "false"
click at [255, 205] on input "checkbox" at bounding box center [253, 208] width 10 height 10
checkbox input "true"
click at [248, 228] on input "checkbox" at bounding box center [253, 231] width 10 height 10
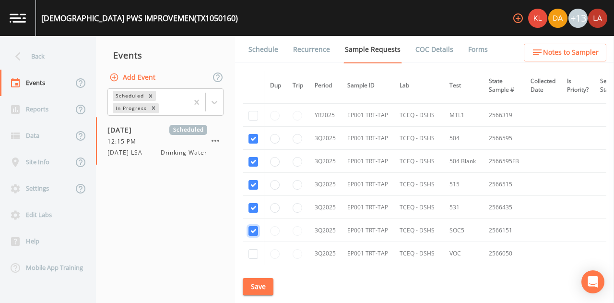
checkbox input "true"
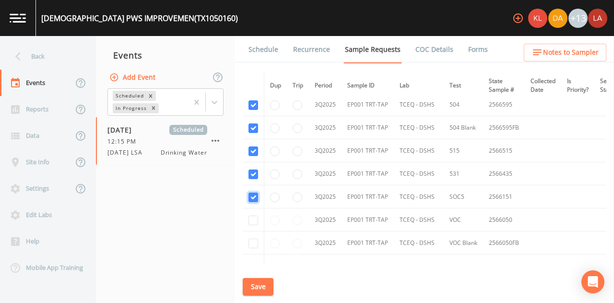
scroll to position [183, 0]
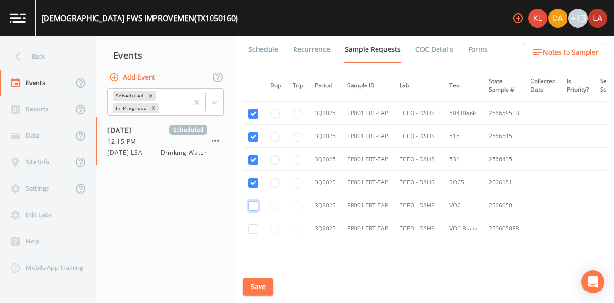
click at [257, 206] on input "checkbox" at bounding box center [253, 206] width 10 height 10
checkbox input "true"
click at [255, 226] on input "checkbox" at bounding box center [253, 229] width 10 height 10
checkbox input "true"
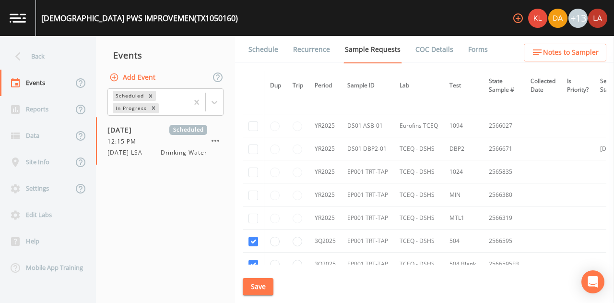
scroll to position [48, 0]
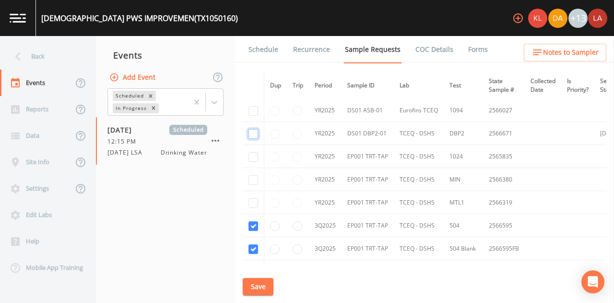
click at [254, 135] on input "checkbox" at bounding box center [253, 134] width 10 height 10
checkbox input "true"
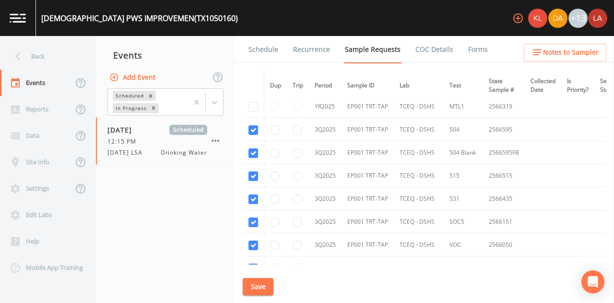
click at [269, 173] on td at bounding box center [275, 175] width 23 height 23
click at [273, 179] on input "radio" at bounding box center [275, 176] width 10 height 10
radio input "true"
click at [275, 200] on input "radio" at bounding box center [275, 199] width 10 height 10
radio input "true"
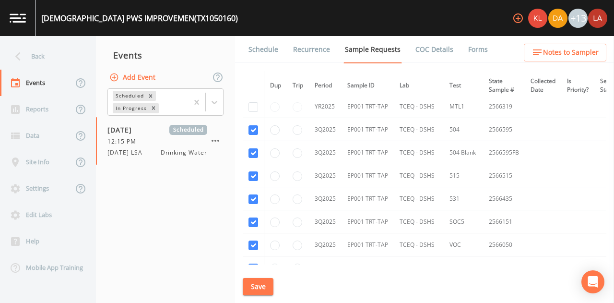
click at [292, 221] on td at bounding box center [298, 221] width 22 height 23
click at [297, 221] on input "radio" at bounding box center [297, 222] width 10 height 10
radio input "true"
click at [268, 283] on button "Save" at bounding box center [258, 287] width 31 height 18
click at [253, 280] on button "Save" at bounding box center [258, 287] width 31 height 18
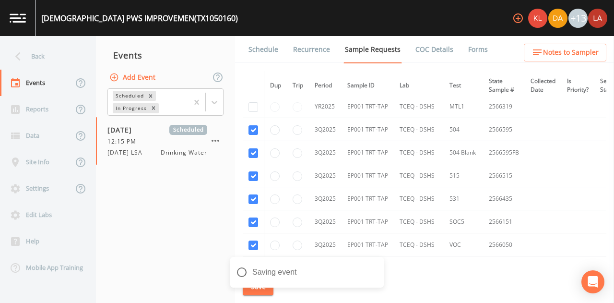
click at [258, 47] on link "Schedule" at bounding box center [263, 49] width 33 height 27
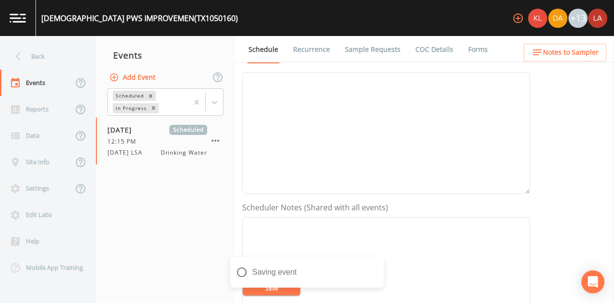
scroll to position [240, 0]
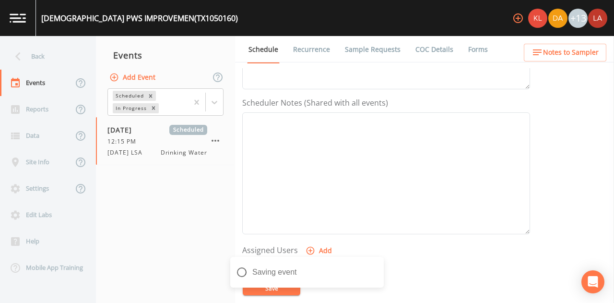
click at [318, 245] on button "Add" at bounding box center [319, 251] width 32 height 18
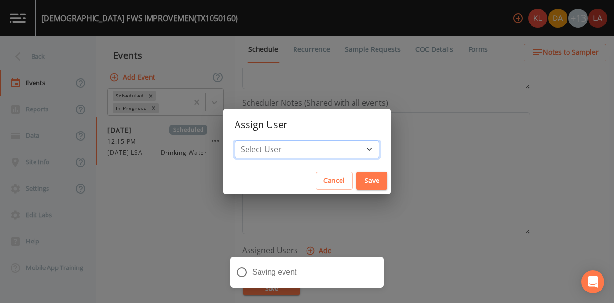
click at [309, 141] on select "Select User [PERSON_NAME] [PERSON_NAME] [PERSON_NAME] [PERSON_NAME] [PERSON_NAM…" at bounding box center [306, 149] width 145 height 18
select select "0c4ac92a-2052-4971-af99-d49bdd27a7b1"
click at [265, 140] on select "Select User [PERSON_NAME] [PERSON_NAME] [PERSON_NAME] [PERSON_NAME] [PERSON_NAM…" at bounding box center [306, 149] width 145 height 18
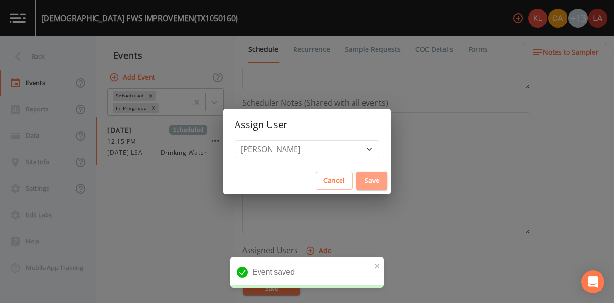
click at [356, 175] on button "Save" at bounding box center [371, 181] width 31 height 18
select select
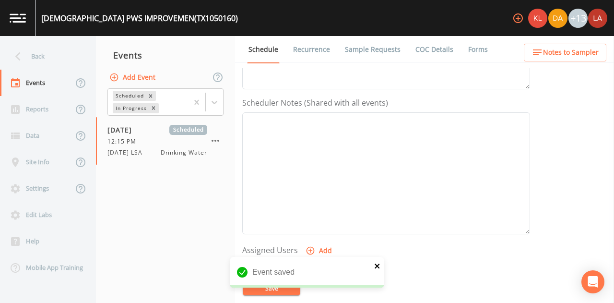
click at [379, 263] on icon "close" at bounding box center [377, 266] width 7 height 8
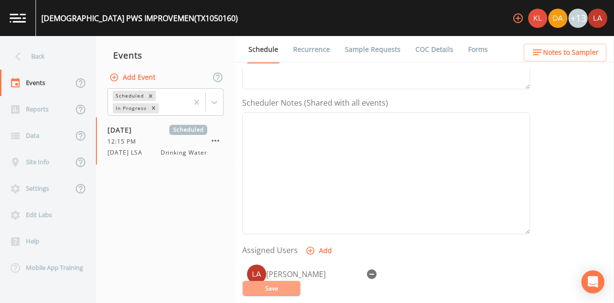
click at [270, 290] on button "Save" at bounding box center [272, 287] width 58 height 14
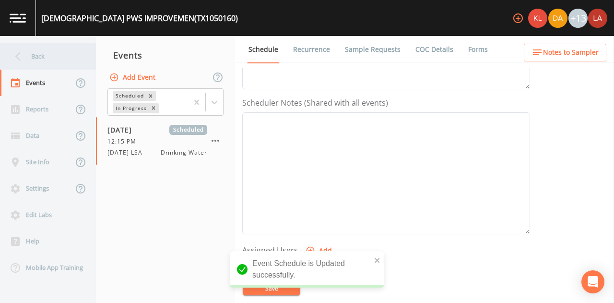
click at [40, 45] on div "Back" at bounding box center [43, 56] width 86 height 26
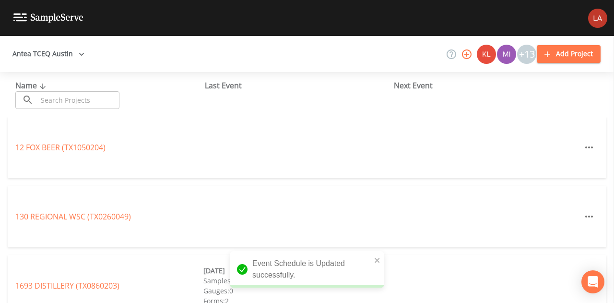
click at [89, 94] on input "text" at bounding box center [78, 100] width 82 height 18
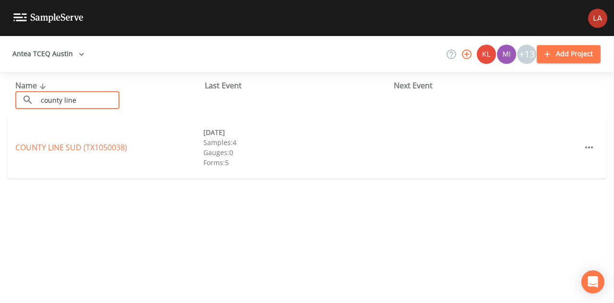
type input "county line"
click at [92, 152] on link "COUNTY LINE SUD (TX1050038)" at bounding box center [71, 147] width 112 height 11
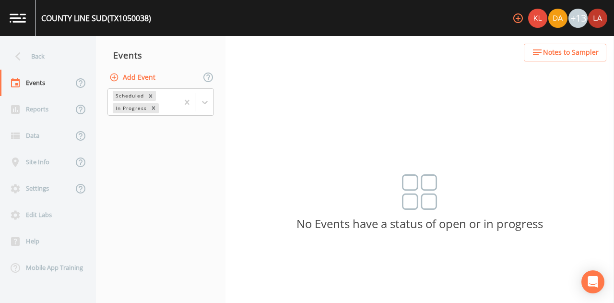
click at [127, 86] on div "Add Event" at bounding box center [160, 77] width 129 height 20
click at [128, 75] on button "Add Event" at bounding box center [133, 78] width 52 height 18
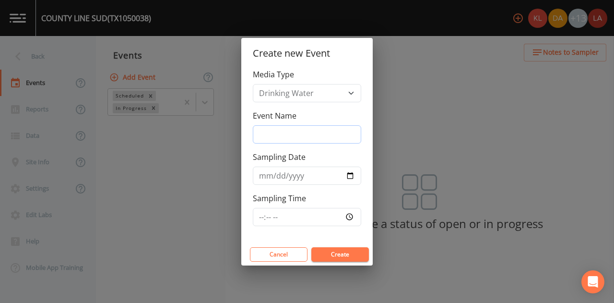
click at [271, 129] on input "Event Name" at bounding box center [307, 134] width 108 height 18
paste input "[DATE] LSA"
type input "[DATE] LSA"
click at [262, 170] on input "Sampling Date" at bounding box center [307, 175] width 108 height 18
type input "[DATE]"
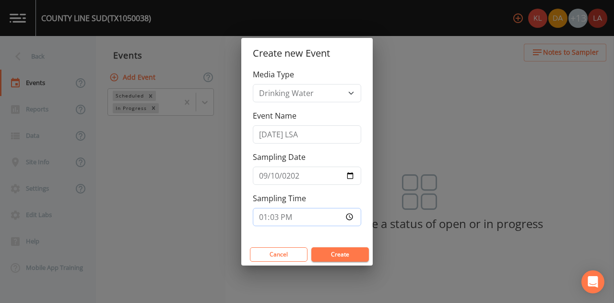
type input "13:30"
click at [311, 247] on button "Create" at bounding box center [340, 254] width 58 height 14
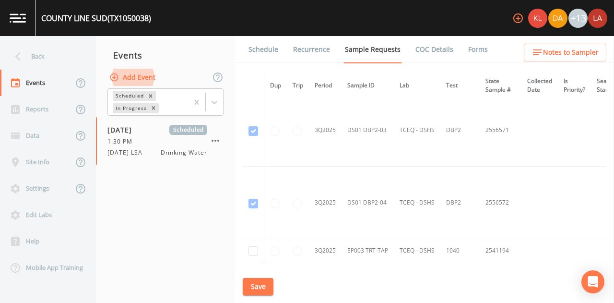
scroll to position [2397, 0]
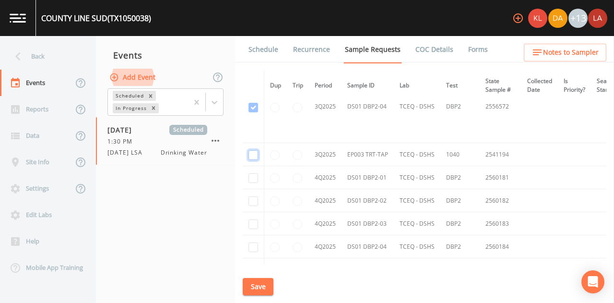
click at [251, 150] on input "checkbox" at bounding box center [253, 155] width 10 height 10
checkbox input "true"
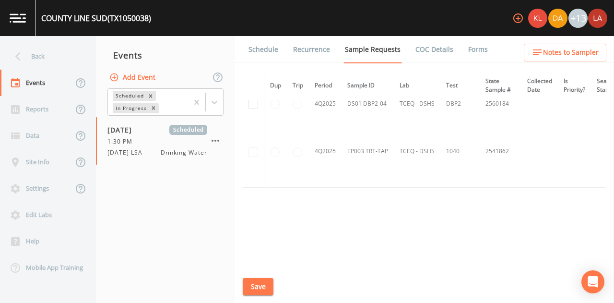
scroll to position [2030, 0]
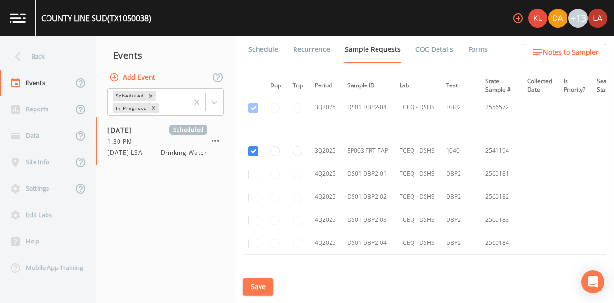
click at [250, 284] on button "Save" at bounding box center [258, 287] width 31 height 18
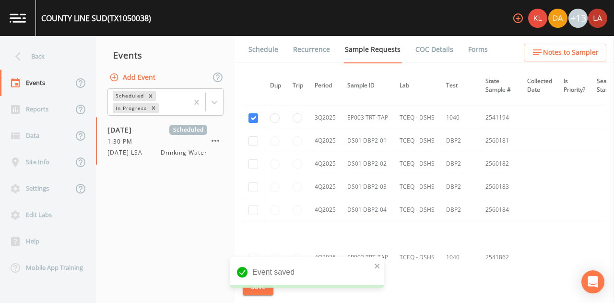
scroll to position [2019, 0]
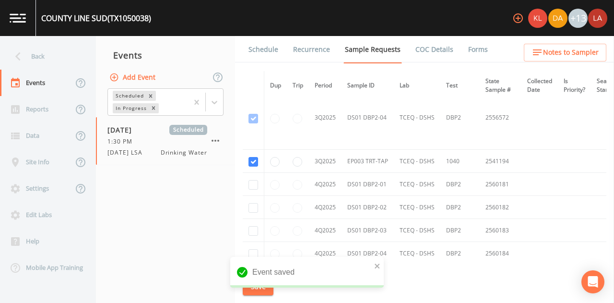
click at [263, 48] on link "Schedule" at bounding box center [263, 49] width 33 height 27
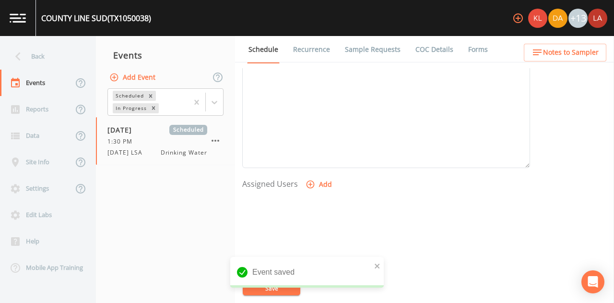
scroll to position [372, 0]
click at [306, 120] on icon "button" at bounding box center [310, 118] width 10 height 10
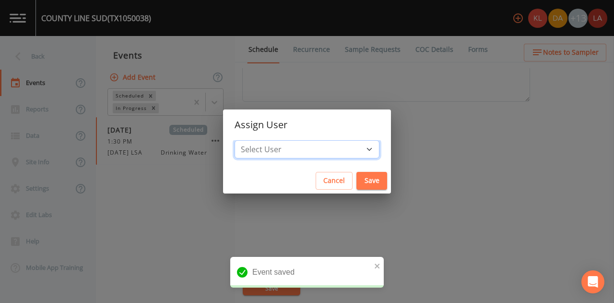
click at [319, 156] on select "Select User [PERSON_NAME] [PERSON_NAME] [PERSON_NAME] [PERSON_NAME] [PERSON_NAM…" at bounding box center [306, 149] width 145 height 18
select select "0c4ac92a-2052-4971-af99-d49bdd27a7b1"
click at [265, 140] on select "Select User [PERSON_NAME] [PERSON_NAME] [PERSON_NAME] [PERSON_NAME] [PERSON_NAM…" at bounding box center [306, 149] width 145 height 18
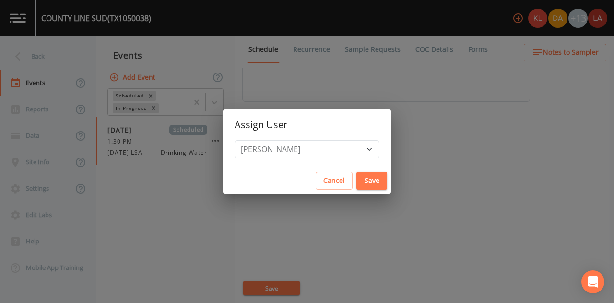
click at [356, 175] on button "Save" at bounding box center [371, 181] width 31 height 18
select select
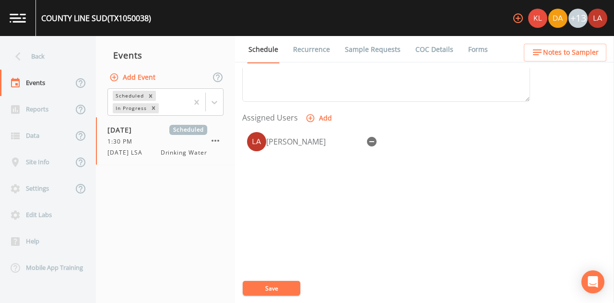
click at [256, 281] on button "Save" at bounding box center [272, 287] width 58 height 14
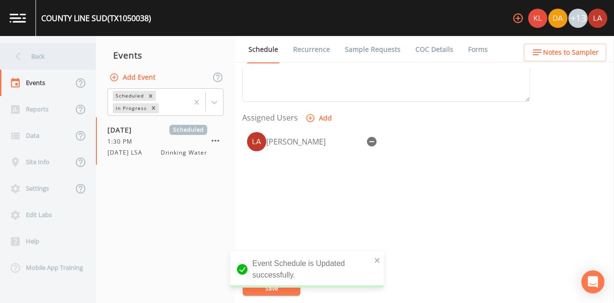
click at [39, 55] on div "Back" at bounding box center [43, 56] width 86 height 26
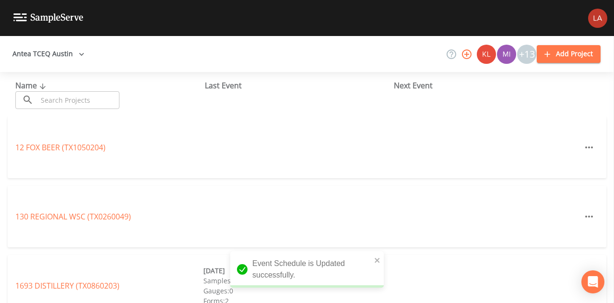
click at [90, 104] on input "text" at bounding box center [78, 100] width 82 height 18
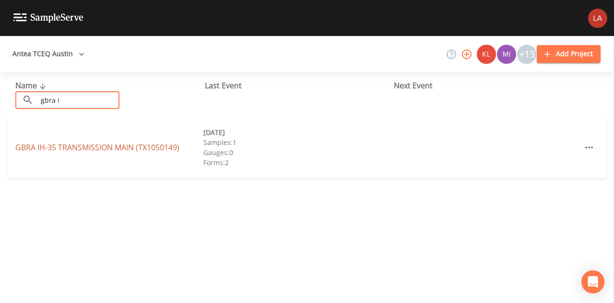
type input "gbra i"
click at [89, 147] on link "GBRA IH-35 TRANSMISSION MAIN (TX1050149)" at bounding box center [97, 147] width 164 height 11
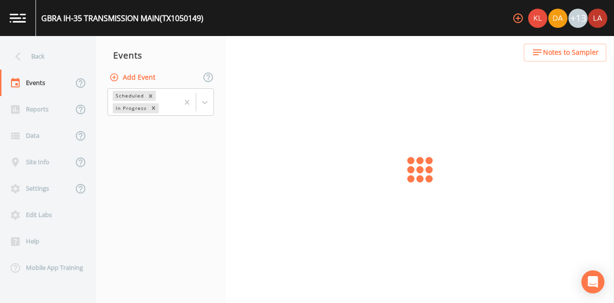
click at [136, 78] on button "Add Event" at bounding box center [133, 78] width 52 height 18
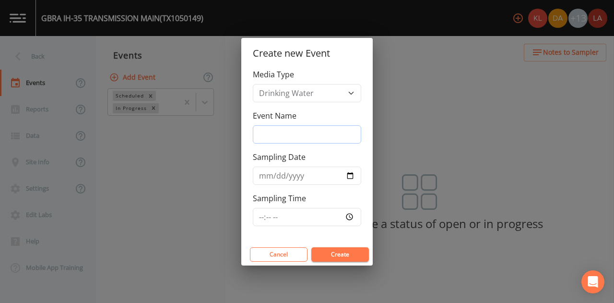
click at [280, 138] on input "Event Name" at bounding box center [307, 134] width 108 height 18
paste input "[DATE] LSA"
type input "[DATE] LSA"
drag, startPoint x: 251, startPoint y: 176, endPoint x: 274, endPoint y: 177, distance: 23.1
click at [251, 176] on div "Media Type Drinking Water Event Name [DATE] LSA Sampling Date Sampling Time" at bounding box center [306, 156] width 131 height 175
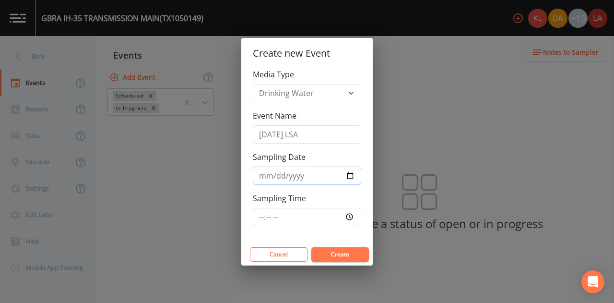
click at [263, 179] on input "Sampling Date" at bounding box center [307, 175] width 108 height 18
type input "[DATE]"
type input "14:00"
click at [311, 247] on button "Create" at bounding box center [340, 254] width 58 height 14
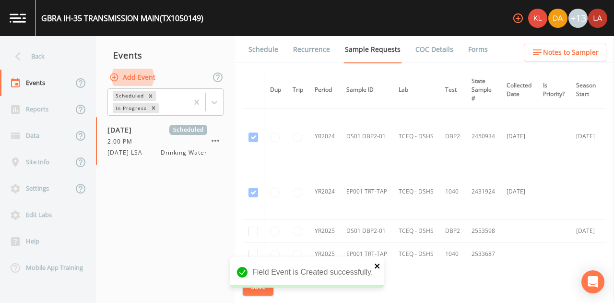
click at [376, 268] on icon "close" at bounding box center [377, 266] width 7 height 8
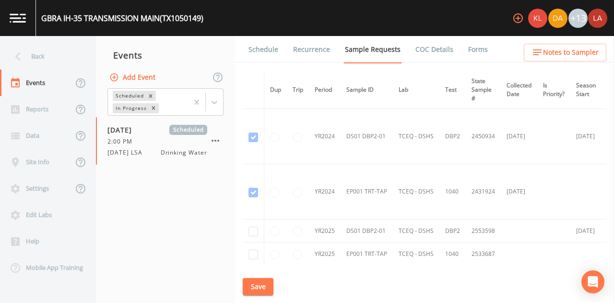
scroll to position [48, 0]
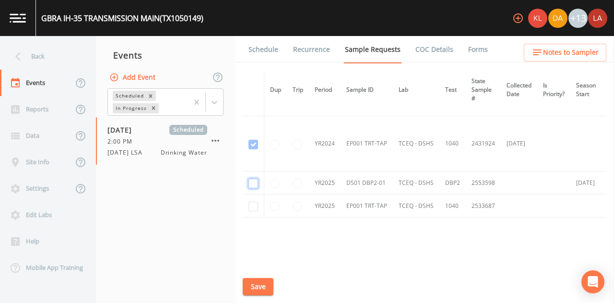
click at [257, 183] on input "checkbox" at bounding box center [253, 183] width 10 height 10
checkbox input "true"
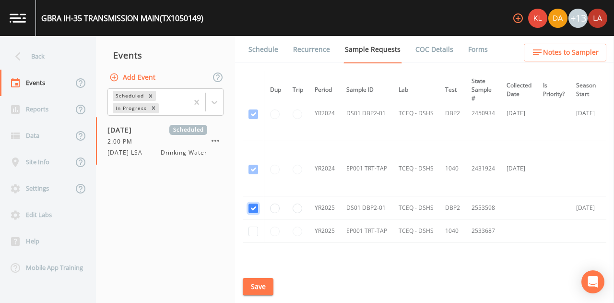
scroll to position [79, 0]
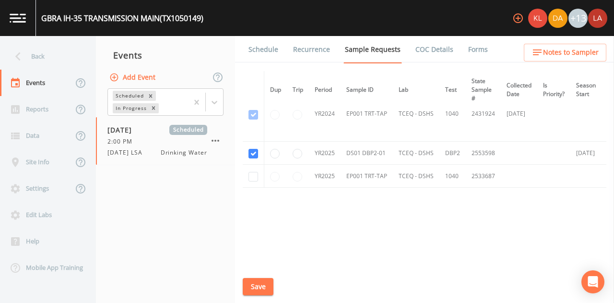
click at [264, 298] on div "Schedule Recurrence Sample Requests COC Details Forms Dup Trip Period Sample ID…" at bounding box center [424, 169] width 379 height 267
click at [263, 288] on button "Save" at bounding box center [258, 287] width 31 height 18
click at [275, 51] on link "Schedule" at bounding box center [263, 49] width 33 height 27
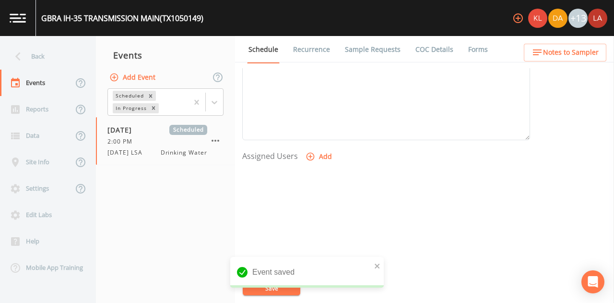
scroll to position [336, 0]
click at [312, 146] on button "Add" at bounding box center [319, 155] width 32 height 18
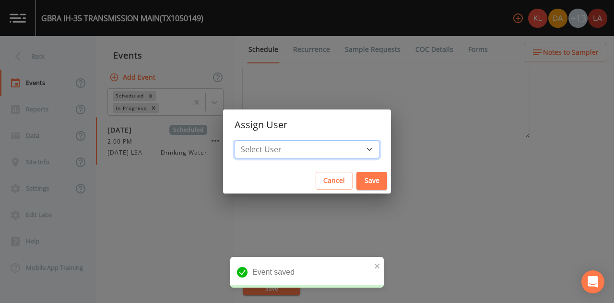
click at [304, 151] on select "Select User [PERSON_NAME] [PERSON_NAME] [PERSON_NAME] [PERSON_NAME] [PERSON_NAM…" at bounding box center [306, 149] width 145 height 18
select select "0c4ac92a-2052-4971-af99-d49bdd27a7b1"
click at [265, 140] on select "Select User [PERSON_NAME] [PERSON_NAME] [PERSON_NAME] [PERSON_NAME] [PERSON_NAM…" at bounding box center [306, 149] width 145 height 18
click at [356, 183] on button "Save" at bounding box center [371, 181] width 31 height 18
select select
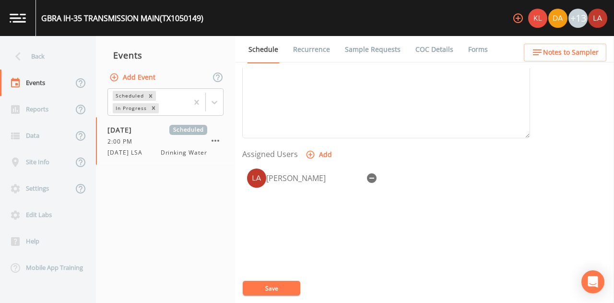
click at [277, 282] on button "Save" at bounding box center [272, 287] width 58 height 14
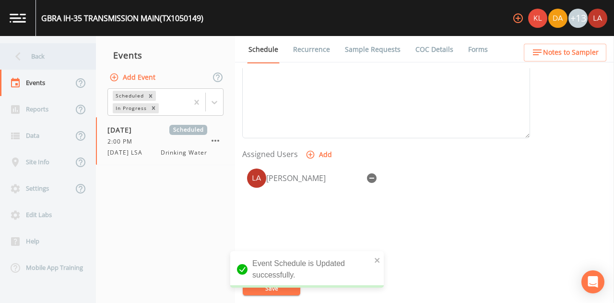
click at [41, 57] on div "Back" at bounding box center [43, 56] width 86 height 26
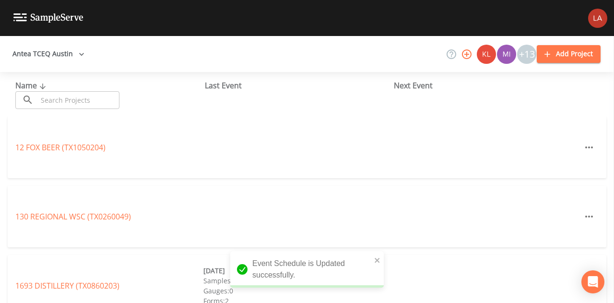
click at [105, 95] on input "text" at bounding box center [78, 100] width 82 height 18
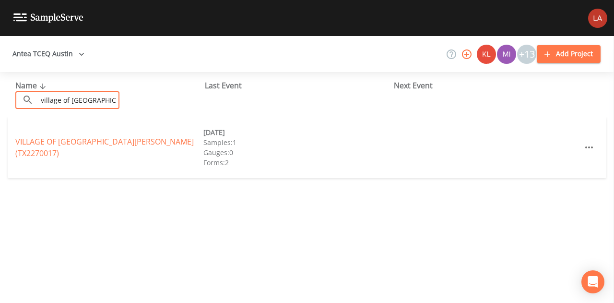
type input "village of [GEOGRAPHIC_DATA]"
click at [103, 152] on link "VILLAGE OF [GEOGRAPHIC_DATA][PERSON_NAME] (TX2270017)" at bounding box center [104, 147] width 178 height 22
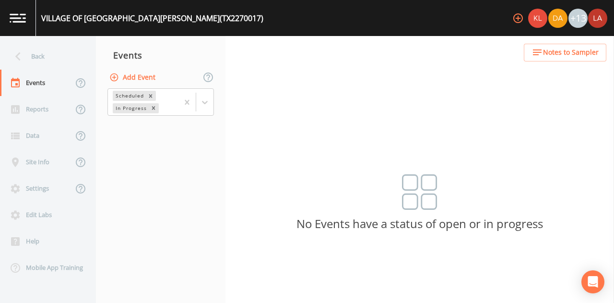
click at [137, 78] on button "Add Event" at bounding box center [133, 78] width 52 height 18
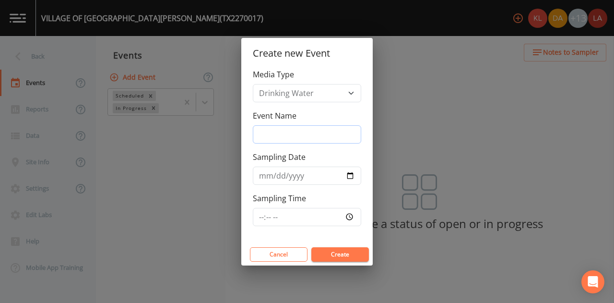
click at [302, 135] on input "Event Name" at bounding box center [307, 134] width 108 height 18
paste input "[DATE] LSA"
type input "[DATE] LSA"
click at [268, 180] on input "Sampling Date" at bounding box center [307, 175] width 108 height 18
type input "[PHONE_NUMBER]"
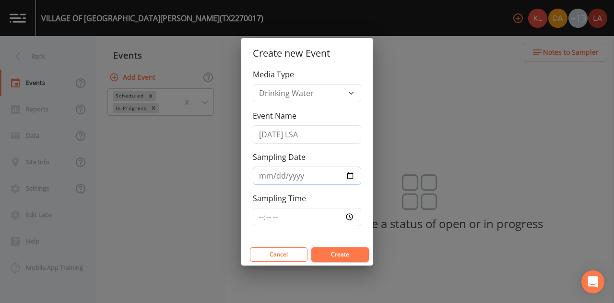
click at [290, 174] on input "[PHONE_NUMBER]" at bounding box center [307, 175] width 108 height 18
click at [283, 174] on input "[PHONE_NUMBER]" at bounding box center [307, 175] width 108 height 18
type input "[DATE]"
click at [258, 218] on input "Sampling Time" at bounding box center [307, 217] width 108 height 18
type input "14:30"
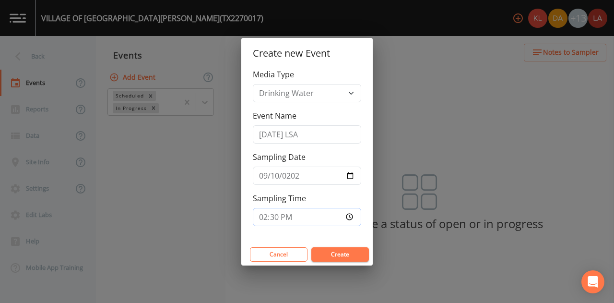
click at [311, 247] on button "Create" at bounding box center [340, 254] width 58 height 14
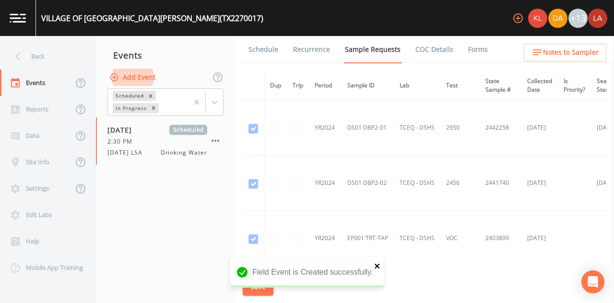
click at [379, 267] on icon "close" at bounding box center [377, 266] width 7 height 8
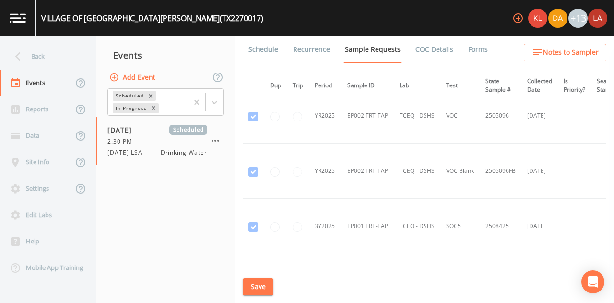
scroll to position [1554, 0]
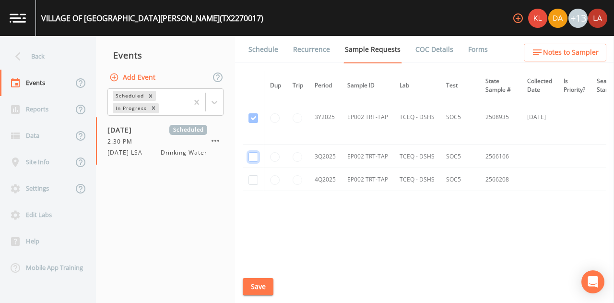
click at [251, 152] on input "checkbox" at bounding box center [253, 157] width 10 height 10
checkbox input "true"
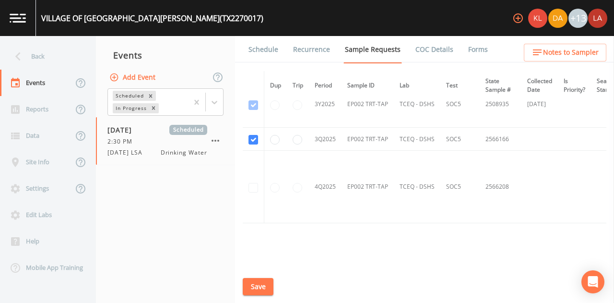
click at [255, 286] on button "Save" at bounding box center [258, 287] width 31 height 18
click at [260, 48] on link "Schedule" at bounding box center [263, 49] width 33 height 27
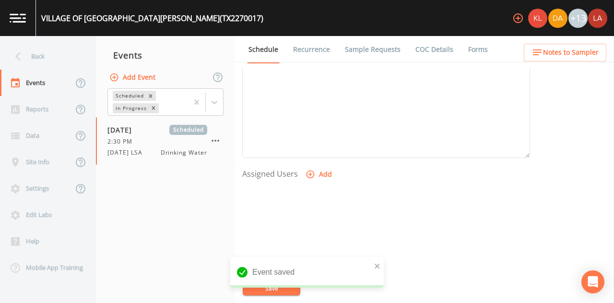
scroll to position [372, 0]
click at [313, 114] on icon "button" at bounding box center [310, 118] width 10 height 10
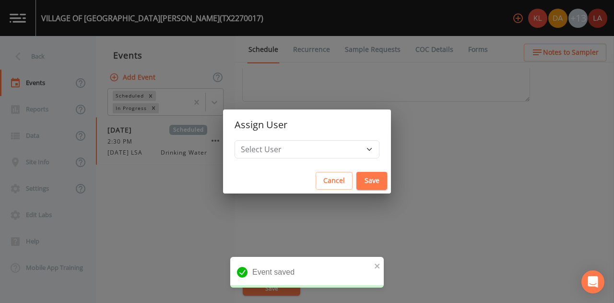
click at [309, 160] on div "Select User [PERSON_NAME] [PERSON_NAME] [PERSON_NAME] [PERSON_NAME] [PERSON_NAM…" at bounding box center [307, 154] width 168 height 28
click at [308, 148] on select "Select User [PERSON_NAME] [PERSON_NAME] [PERSON_NAME] [PERSON_NAME] [PERSON_NAM…" at bounding box center [306, 149] width 145 height 18
select select "0c4ac92a-2052-4971-af99-d49bdd27a7b1"
click at [265, 140] on select "Select User [PERSON_NAME] [PERSON_NAME] [PERSON_NAME] [PERSON_NAME] [PERSON_NAM…" at bounding box center [306, 149] width 145 height 18
click at [356, 172] on button "Save" at bounding box center [371, 181] width 31 height 18
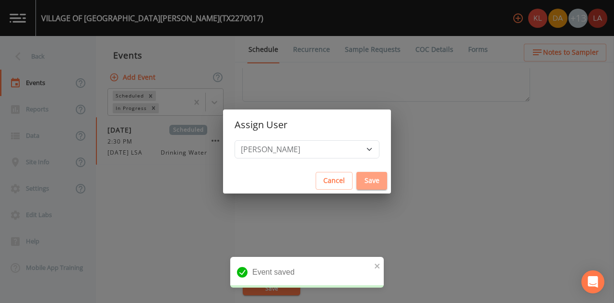
select select
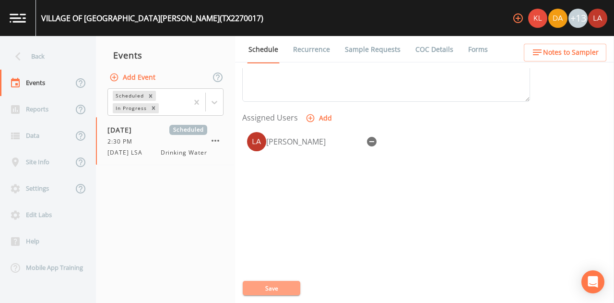
click at [282, 287] on button "Save" at bounding box center [272, 287] width 58 height 14
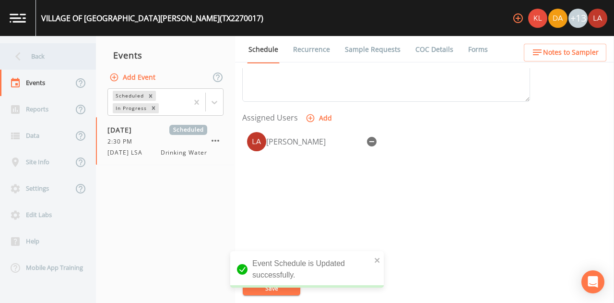
click at [32, 48] on div "Back" at bounding box center [43, 56] width 86 height 26
